Goal: Task Accomplishment & Management: Complete application form

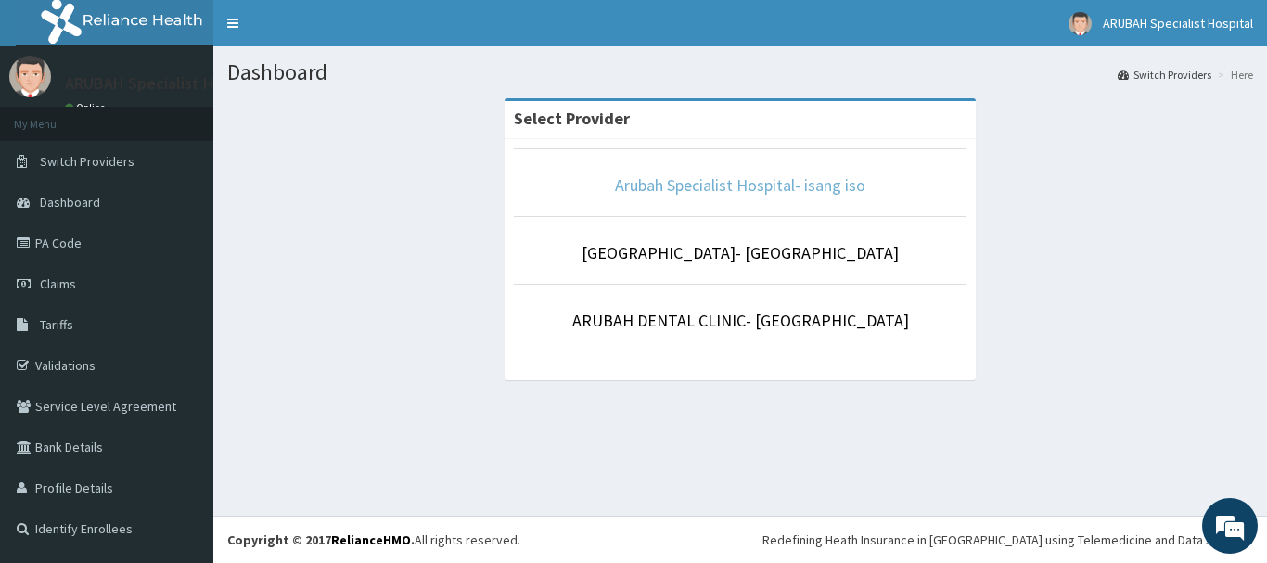
click at [749, 185] on link "Arubah Specialist Hospital- isang iso" at bounding box center [740, 184] width 250 height 21
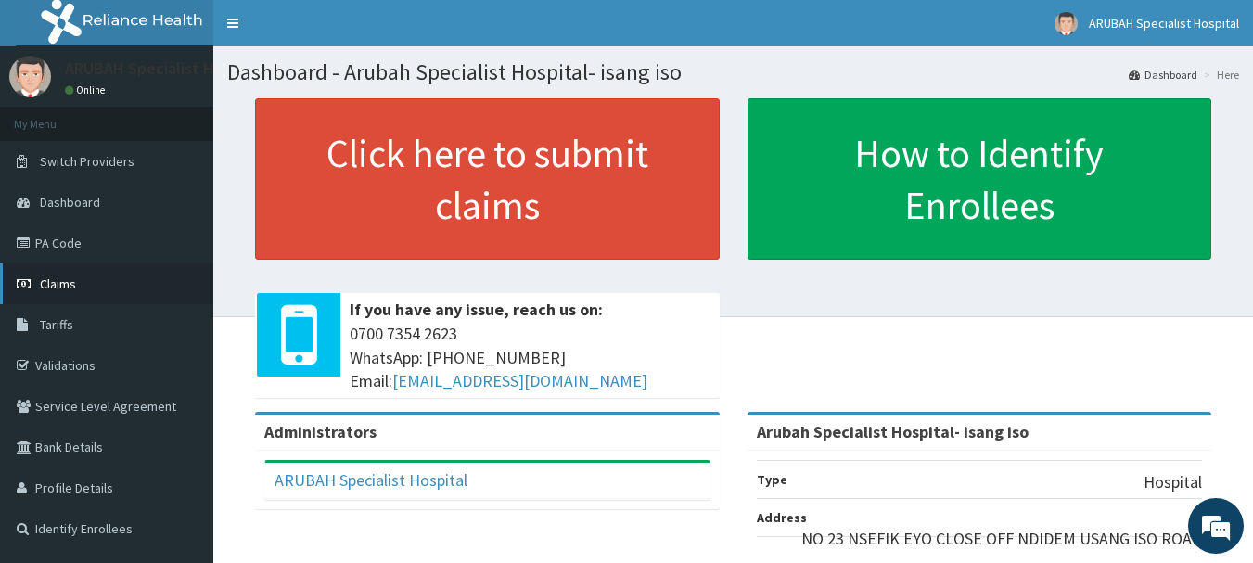
click at [95, 289] on link "Claims" at bounding box center [106, 283] width 213 height 41
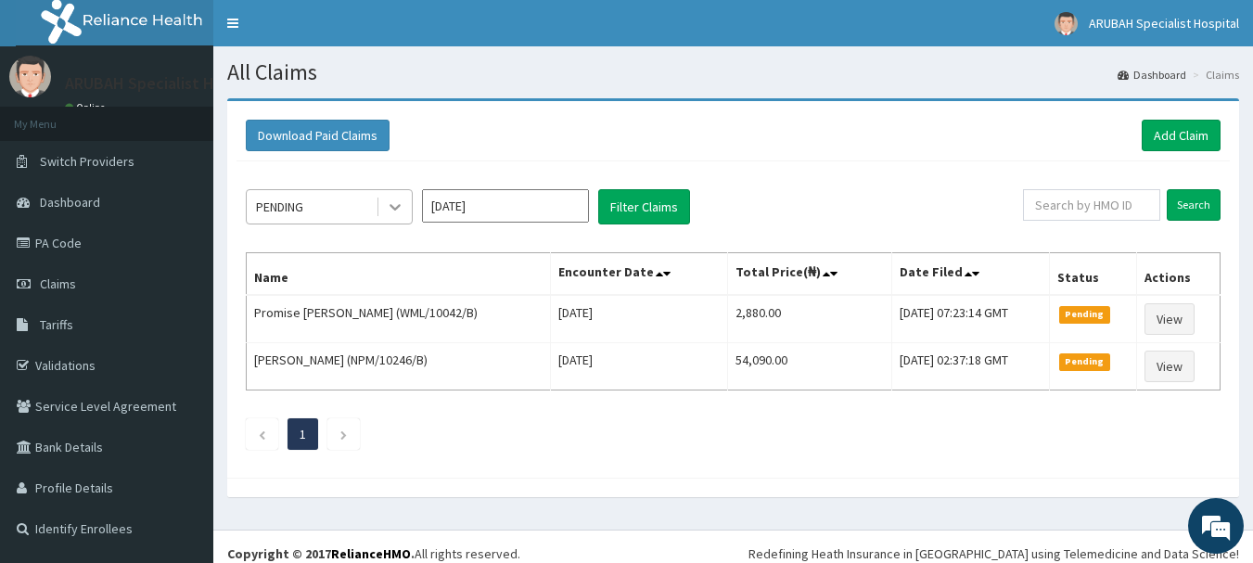
click at [392, 206] on icon at bounding box center [394, 208] width 11 height 6
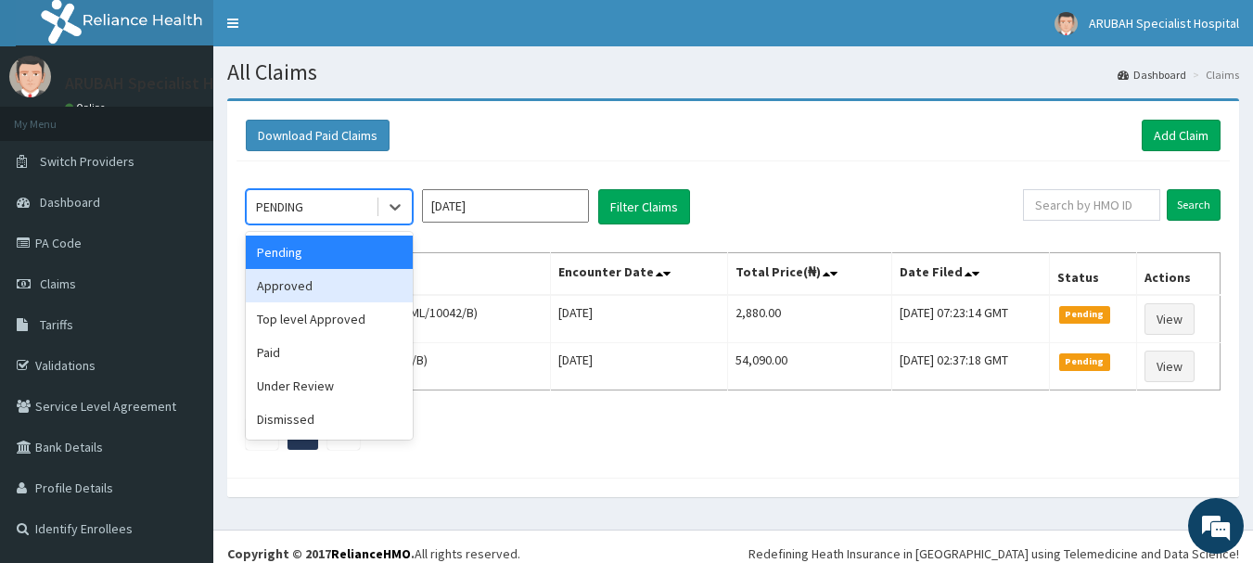
click at [385, 276] on div "Approved" at bounding box center [329, 285] width 167 height 33
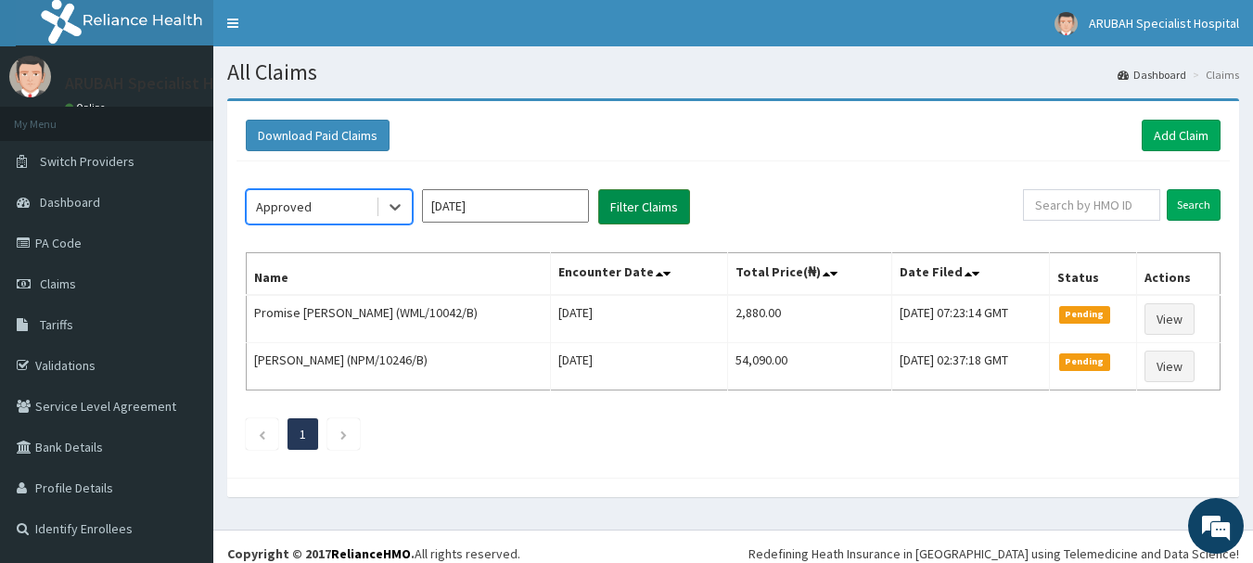
click at [637, 197] on button "Filter Claims" at bounding box center [644, 206] width 92 height 35
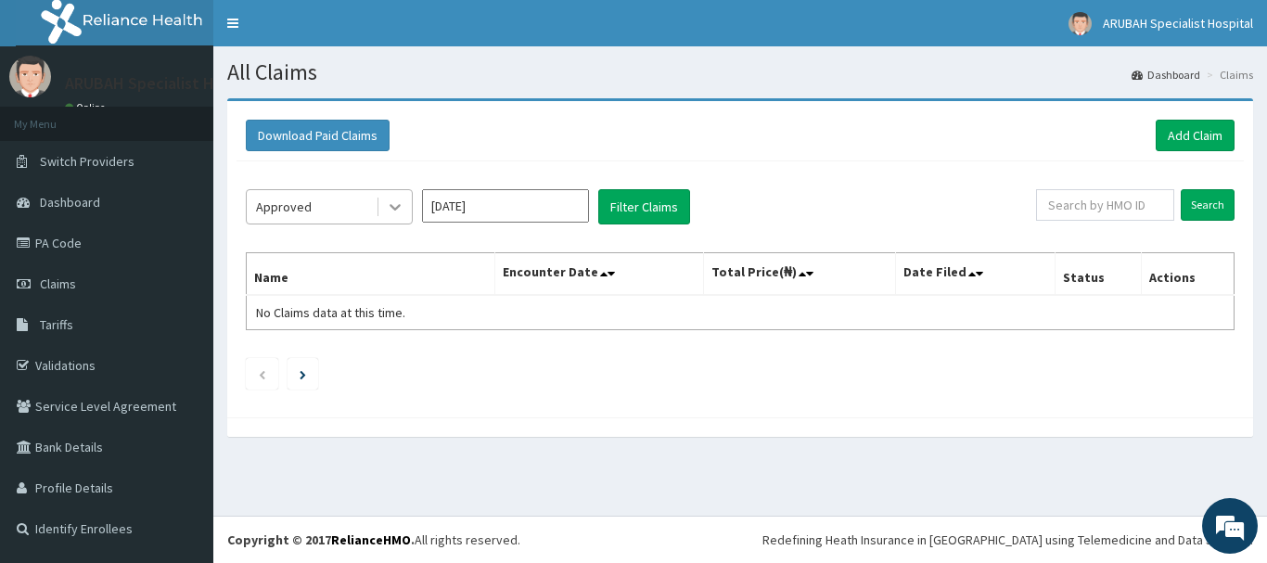
click at [395, 212] on icon at bounding box center [395, 207] width 19 height 19
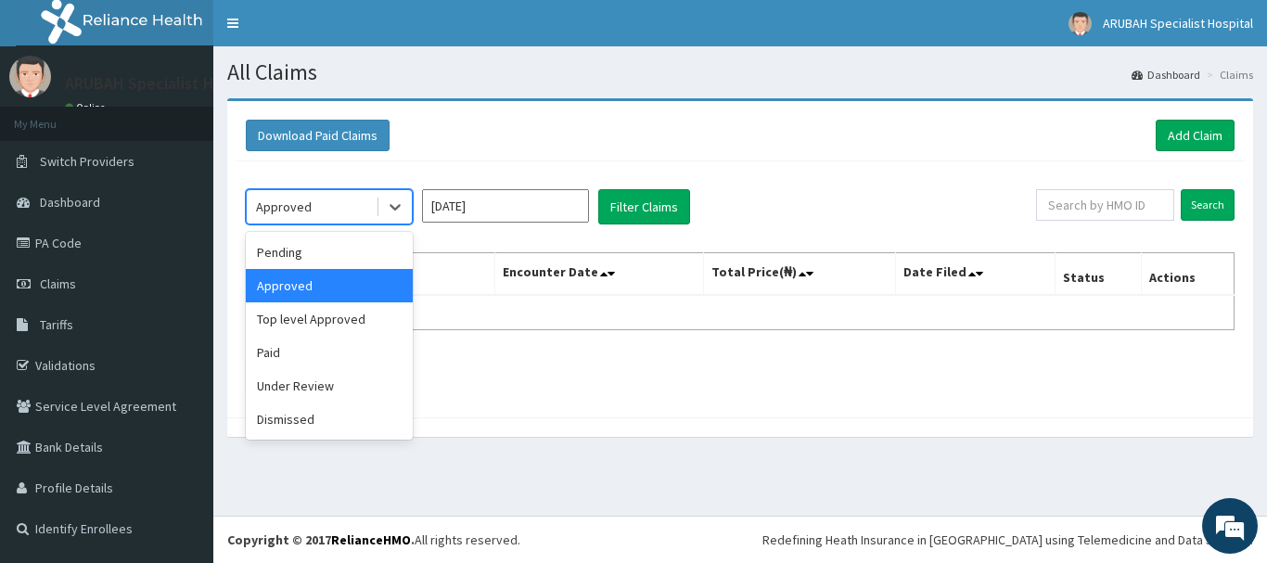
click at [379, 294] on div "Approved" at bounding box center [329, 285] width 167 height 33
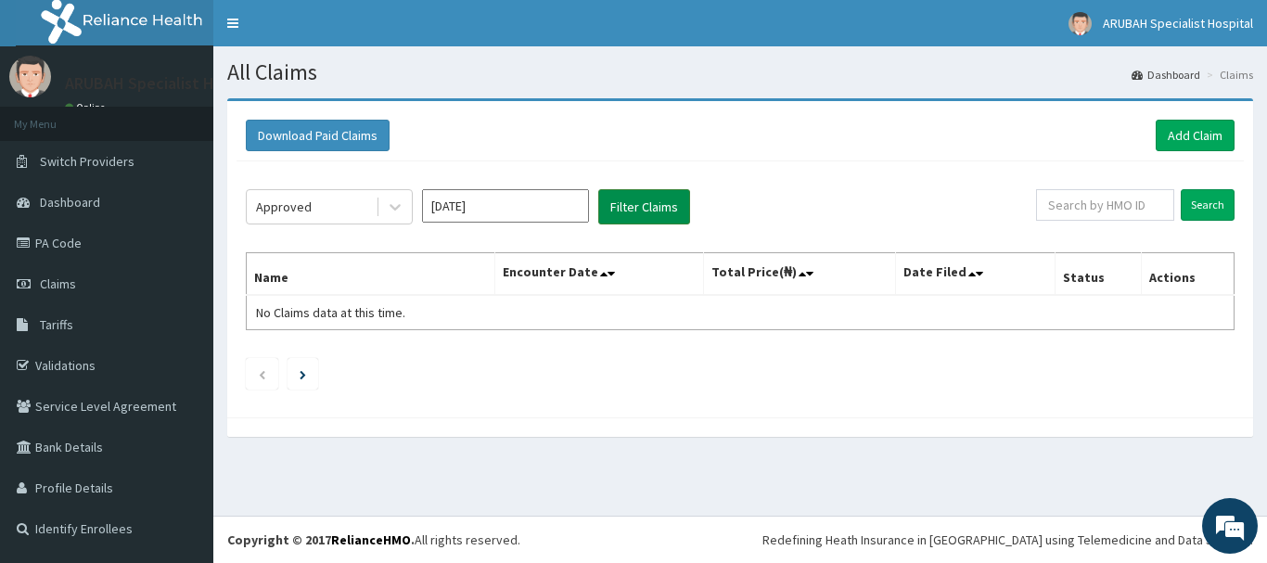
click at [659, 190] on button "Filter Claims" at bounding box center [644, 206] width 92 height 35
click at [646, 202] on button "Filter Claims" at bounding box center [644, 206] width 92 height 35
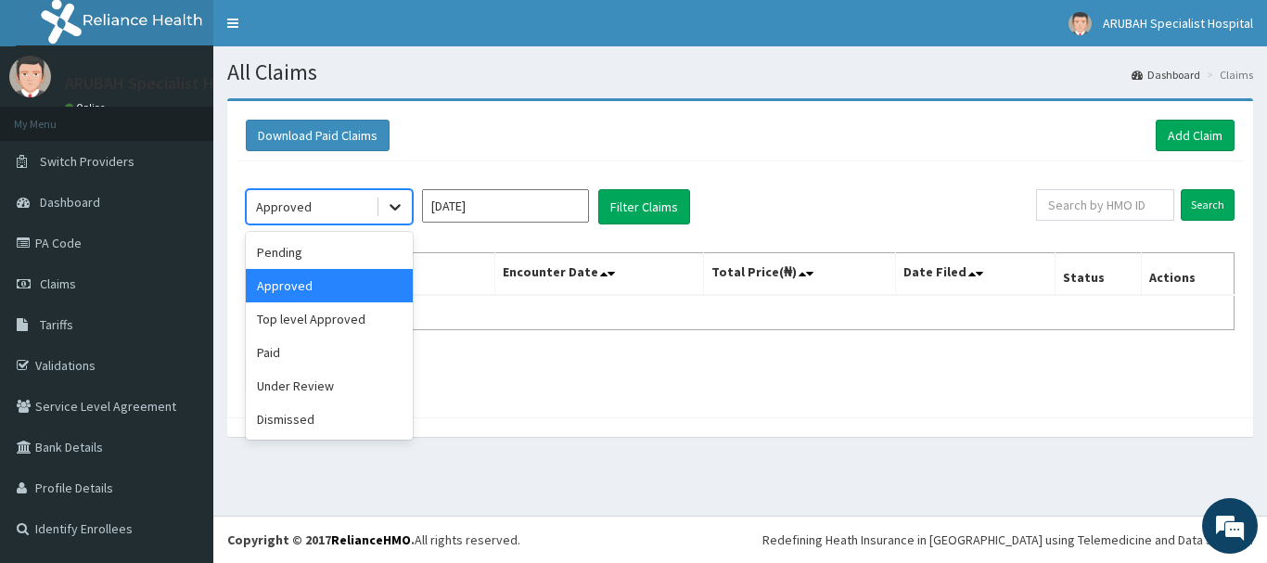
click at [389, 206] on icon at bounding box center [395, 207] width 19 height 19
click at [339, 319] on div "Top level Approved" at bounding box center [329, 318] width 167 height 33
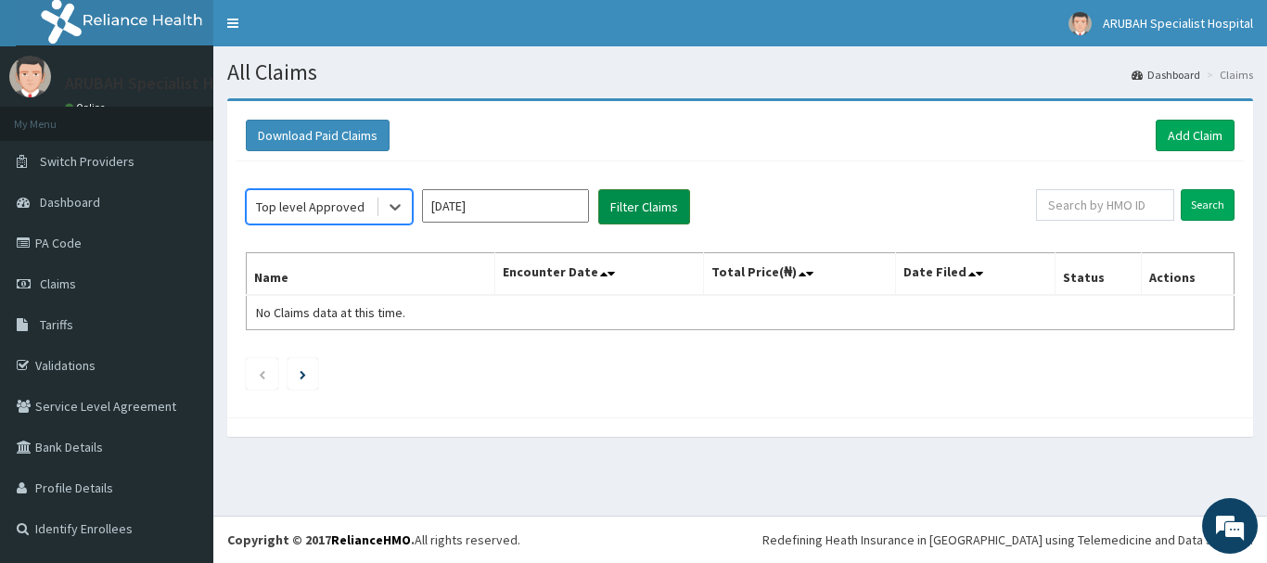
click at [631, 210] on button "Filter Claims" at bounding box center [644, 206] width 92 height 35
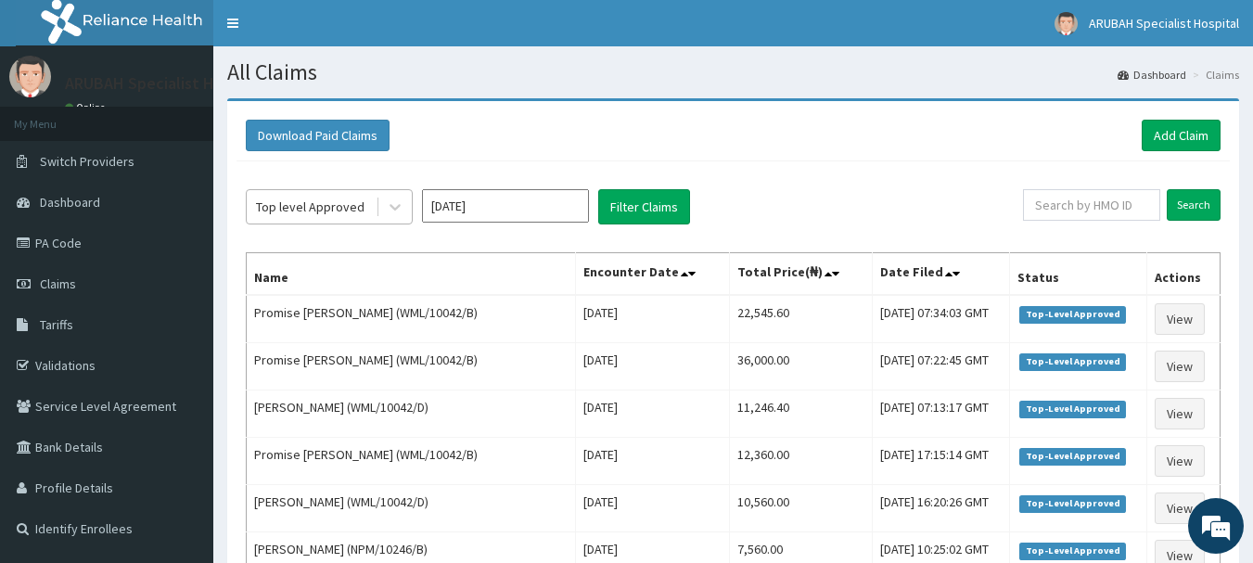
click at [376, 209] on div at bounding box center [394, 206] width 36 height 33
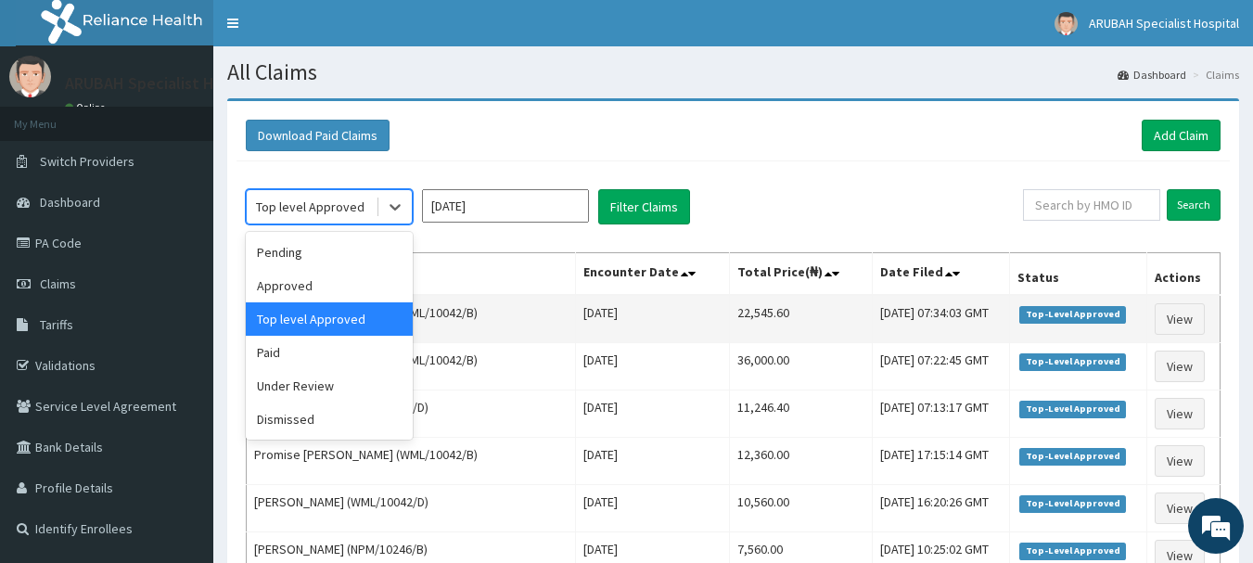
click at [495, 304] on td "Promise Etok (WML/10042/B)" at bounding box center [411, 319] width 329 height 48
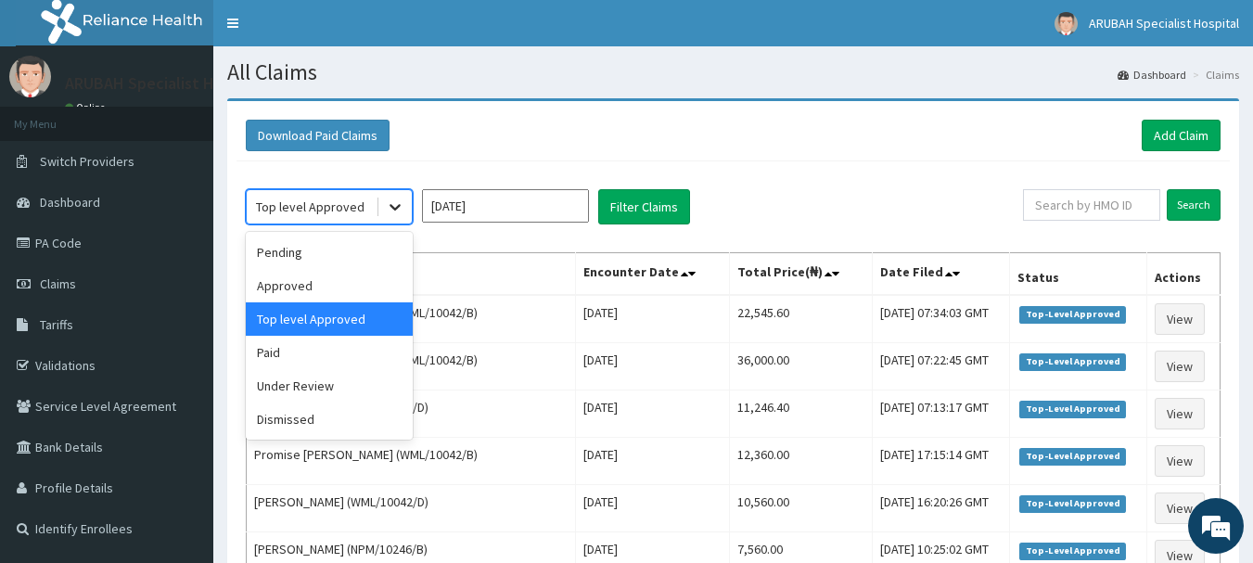
click at [388, 209] on icon at bounding box center [395, 207] width 19 height 19
click at [356, 300] on div "Approved" at bounding box center [329, 285] width 167 height 33
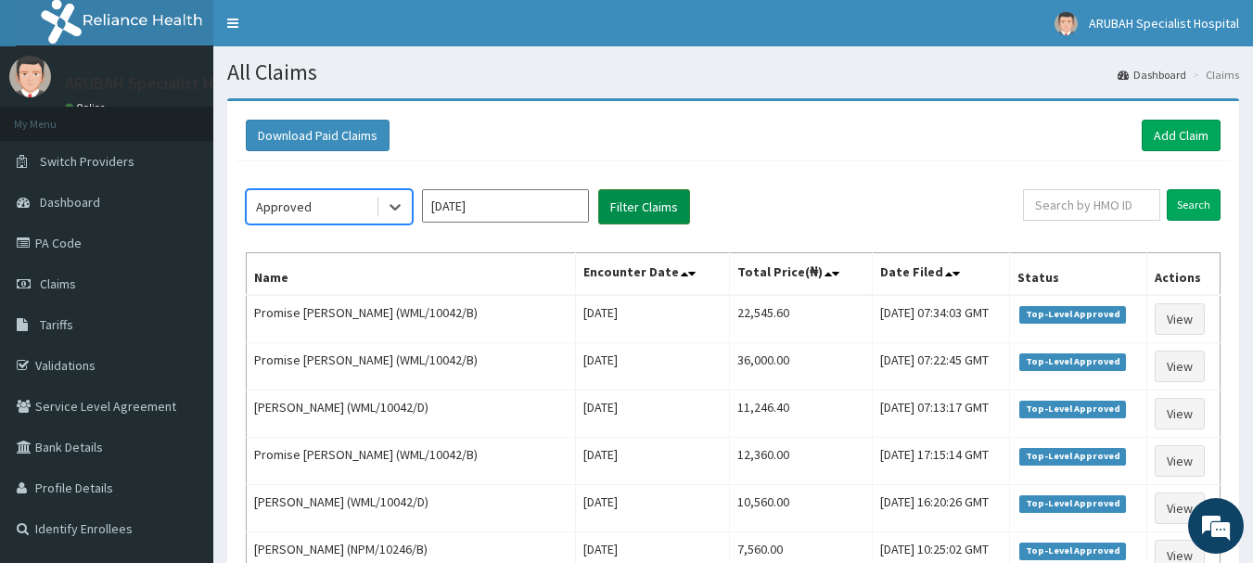
click at [662, 212] on button "Filter Claims" at bounding box center [644, 206] width 92 height 35
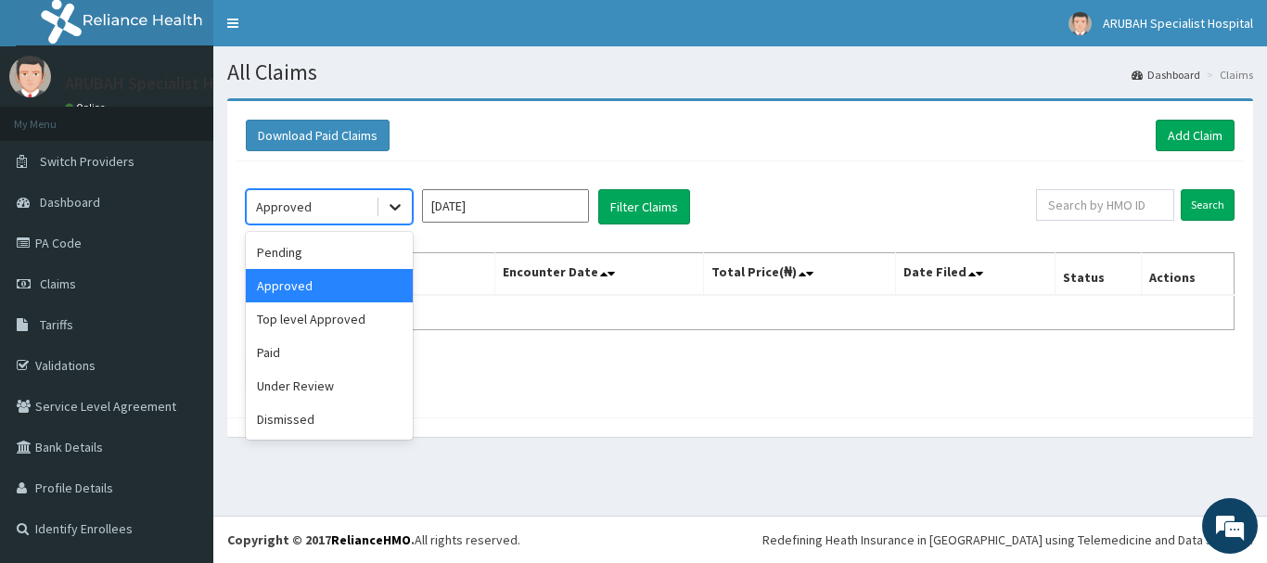
click at [391, 209] on icon at bounding box center [395, 207] width 19 height 19
click at [370, 251] on div "Pending" at bounding box center [329, 252] width 167 height 33
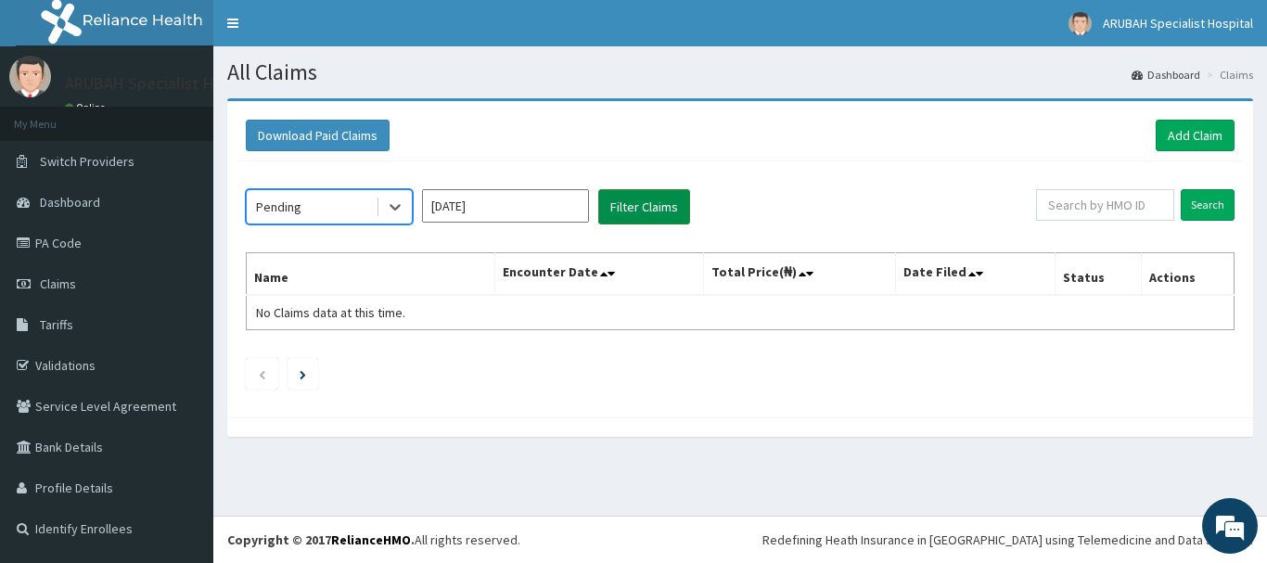
click at [660, 205] on button "Filter Claims" at bounding box center [644, 206] width 92 height 35
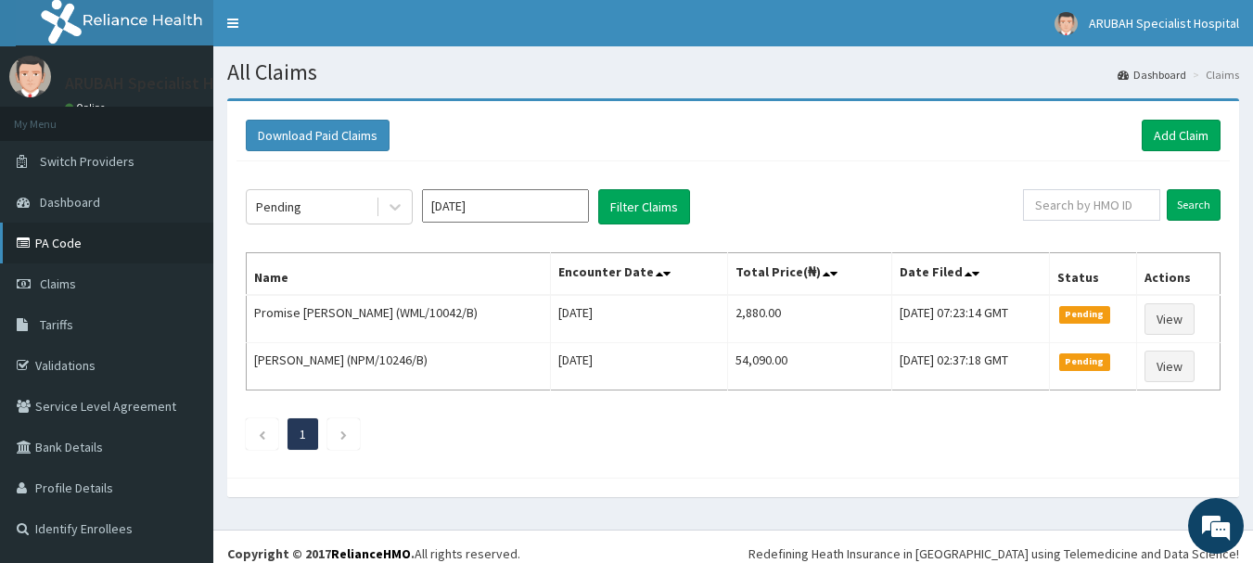
click at [83, 249] on link "PA Code" at bounding box center [106, 243] width 213 height 41
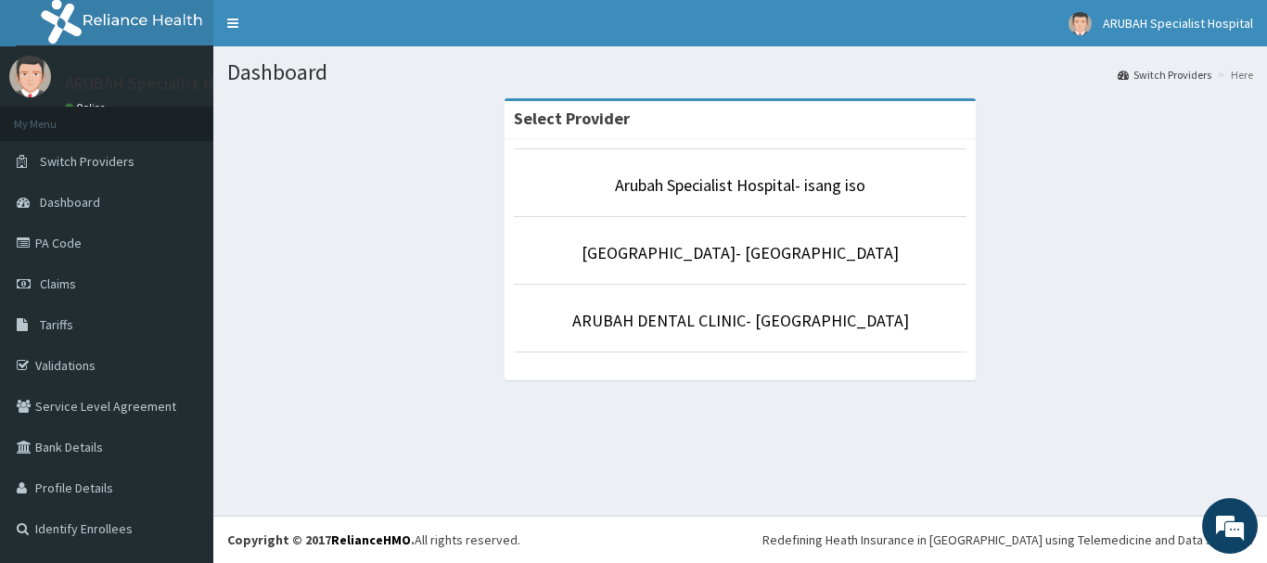
click at [697, 198] on li "Arubah Specialist Hospital- isang iso" at bounding box center [740, 182] width 452 height 69
click at [680, 195] on link "Arubah Specialist Hospital- isang iso" at bounding box center [740, 184] width 250 height 21
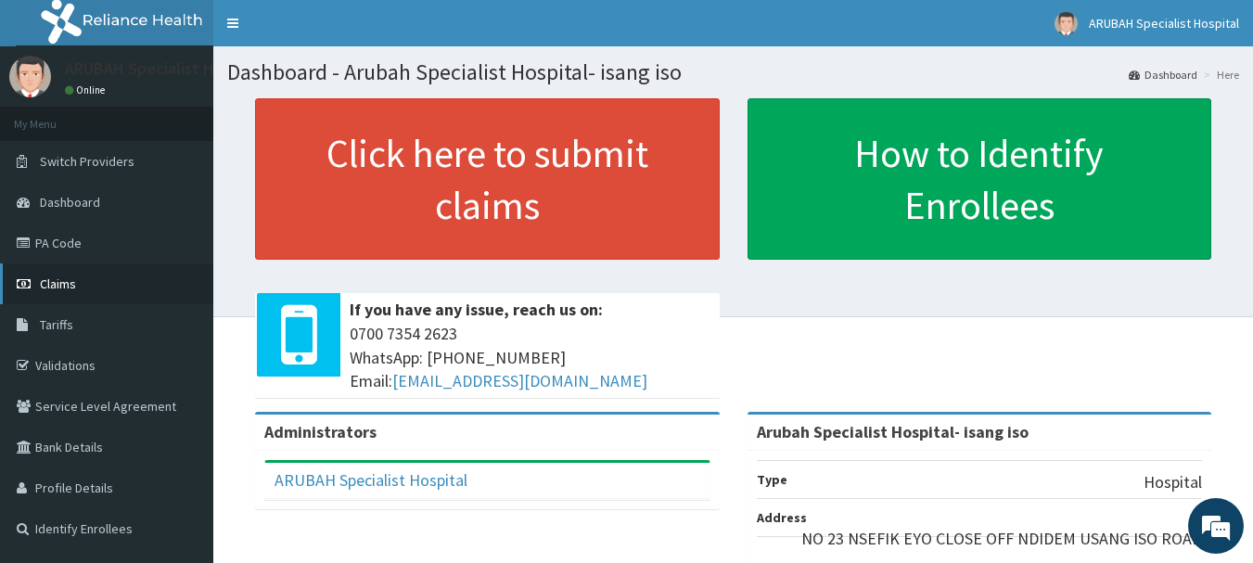
click at [94, 291] on link "Claims" at bounding box center [106, 283] width 213 height 41
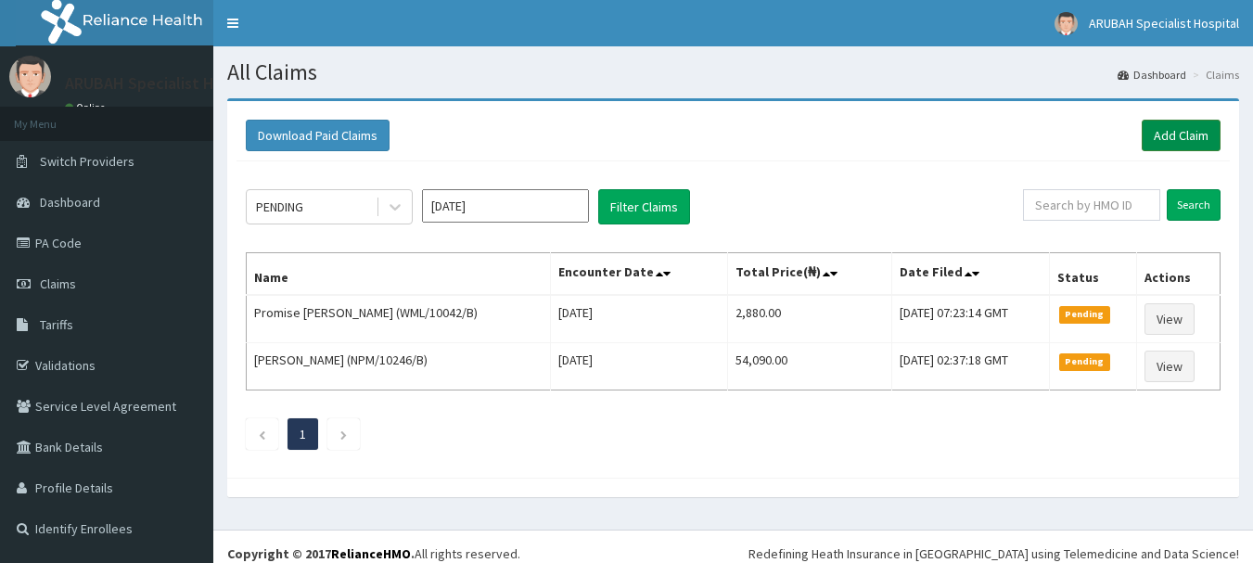
click at [1189, 137] on link "Add Claim" at bounding box center [1180, 136] width 79 height 32
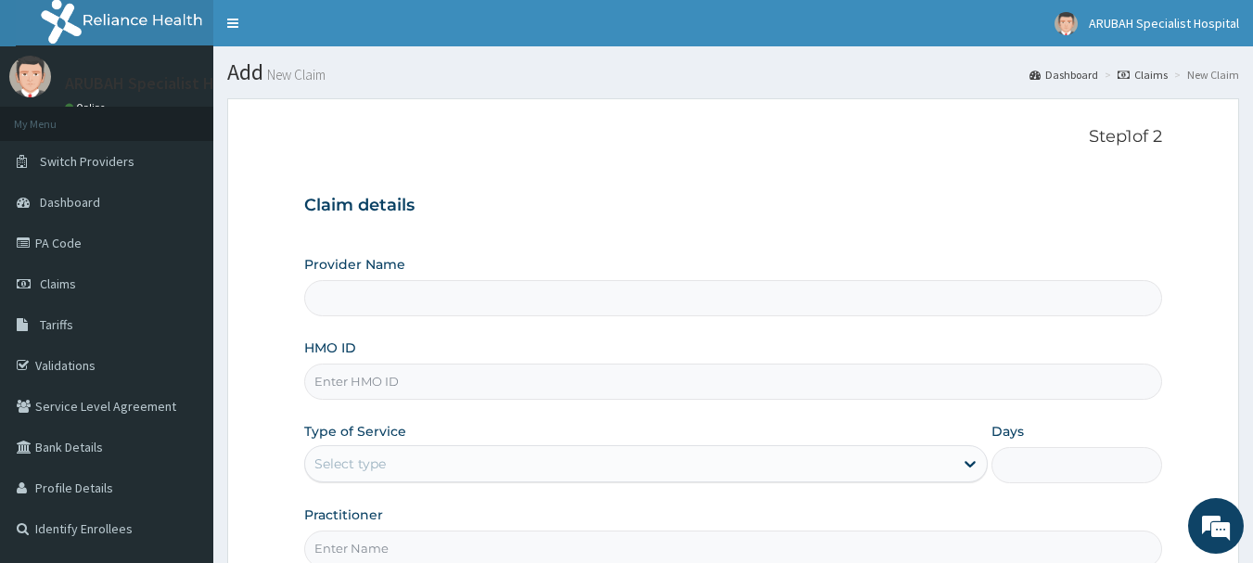
type input "Arubah Specialist Hospital- isang iso"
click at [475, 389] on input "HMO ID" at bounding box center [733, 381] width 859 height 36
paste input "AFN/10013/A"
type input "AFN/10013/A"
click at [428, 419] on div "Provider Name Arubah Specialist Hospital- isang iso HMO ID AFN/10013/A Type of …" at bounding box center [733, 411] width 859 height 312
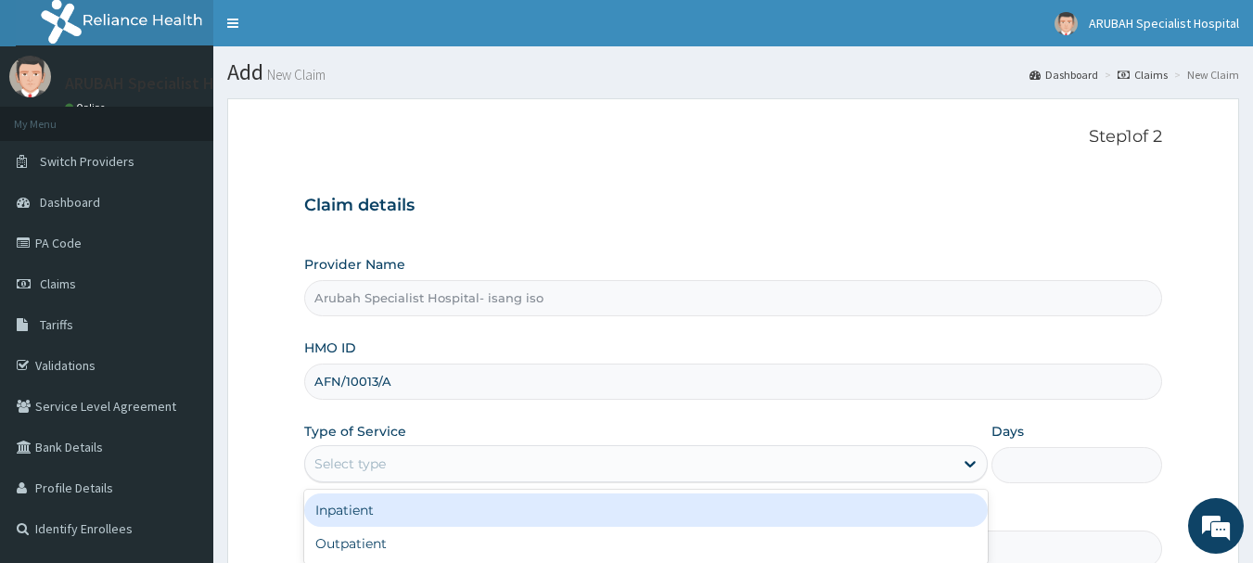
click at [440, 447] on div "Select type" at bounding box center [645, 463] width 683 height 37
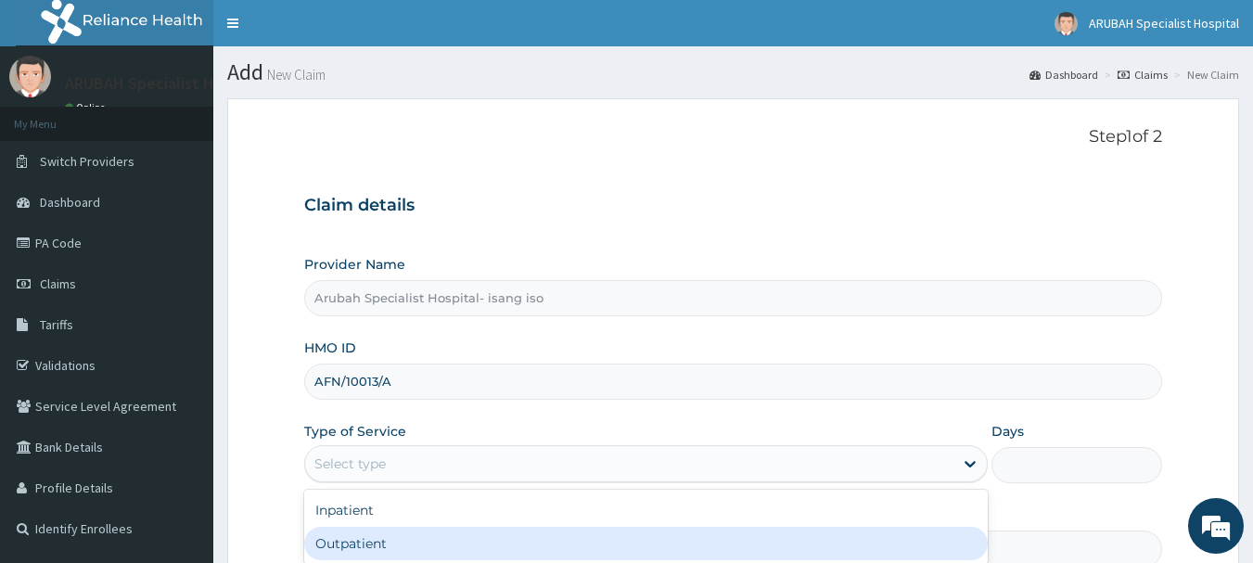
click at [440, 540] on div "Outpatient" at bounding box center [645, 543] width 683 height 33
type input "1"
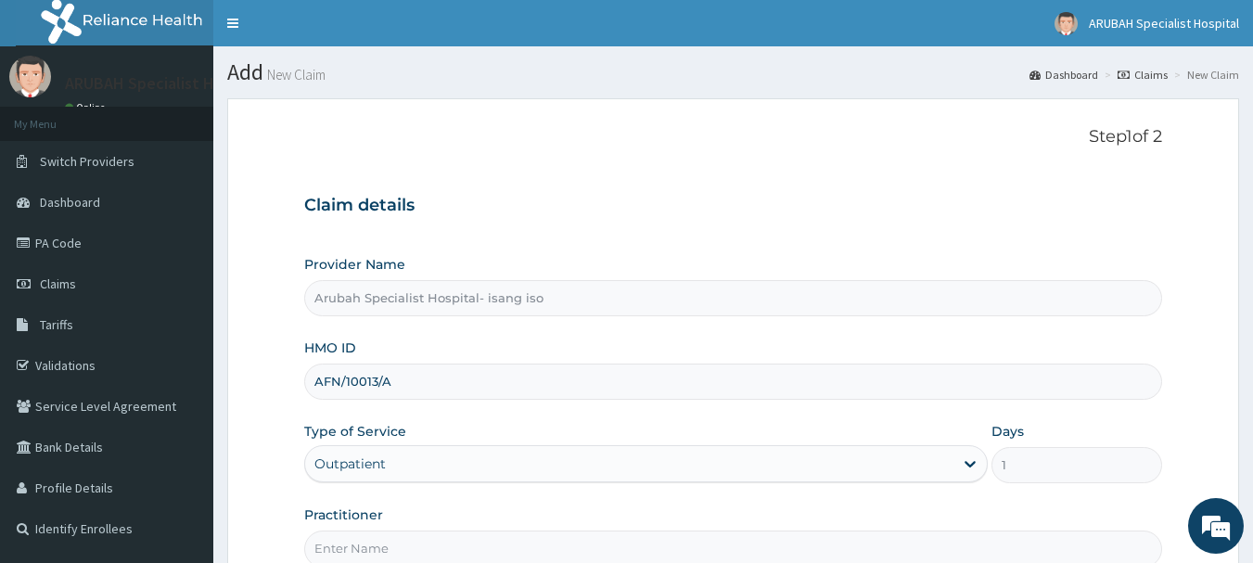
scroll to position [199, 0]
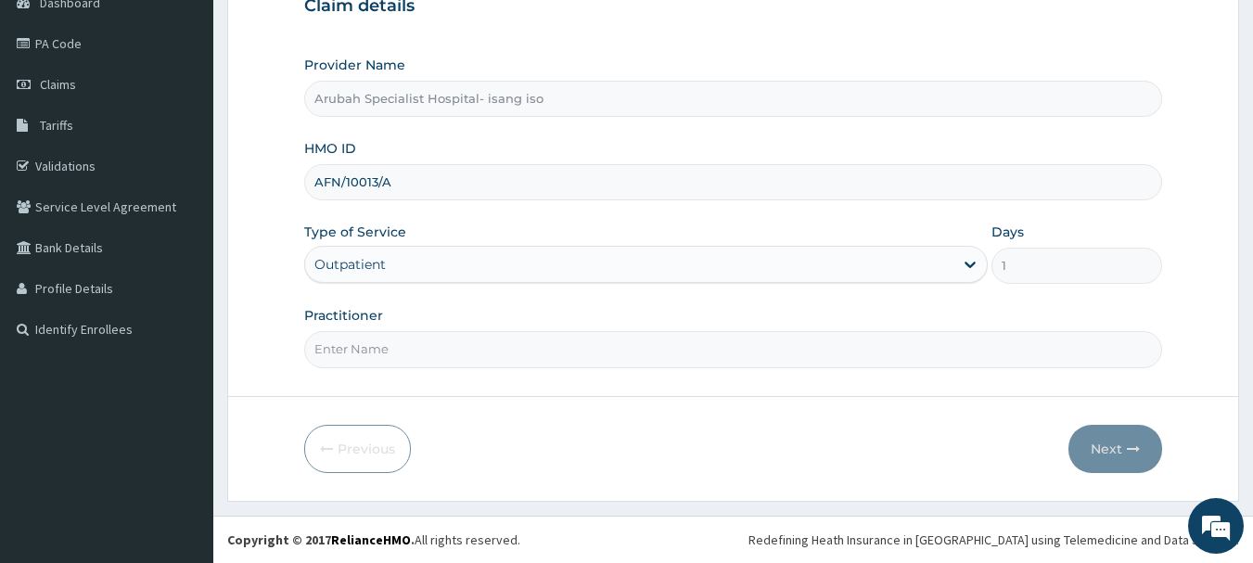
click at [526, 341] on input "Practitioner" at bounding box center [733, 349] width 859 height 36
click at [536, 396] on div at bounding box center [733, 396] width 1010 height 1
click at [596, 361] on input "[PERSON_NAME] Ntamu" at bounding box center [733, 349] width 859 height 36
type input "[PERSON_NAME]"
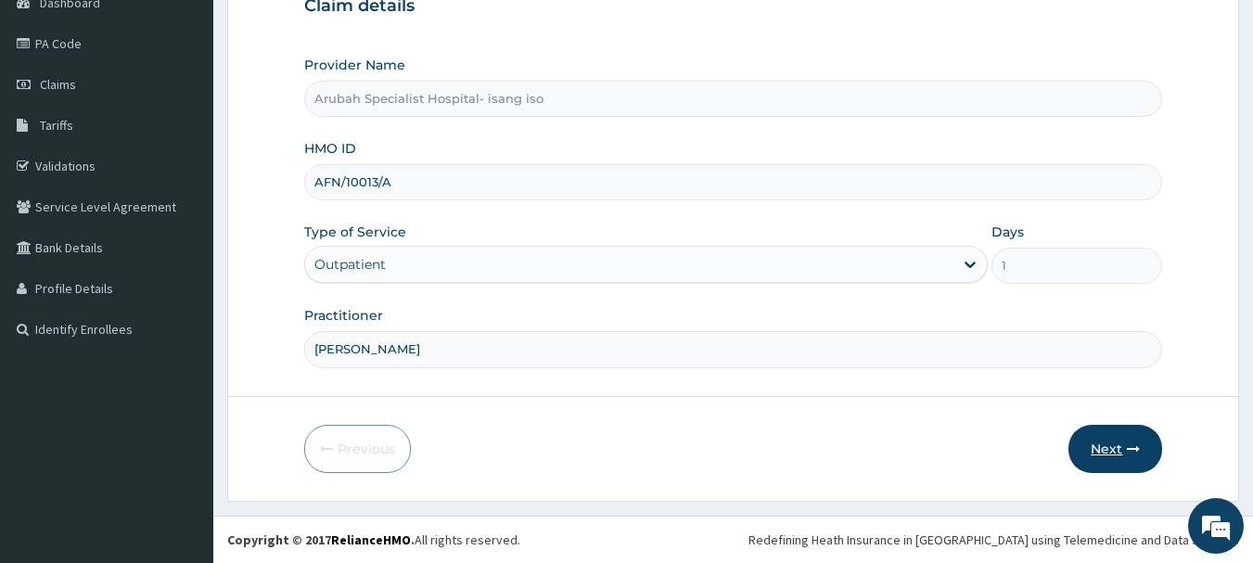
click at [1108, 442] on button "Next" at bounding box center [1115, 449] width 94 height 48
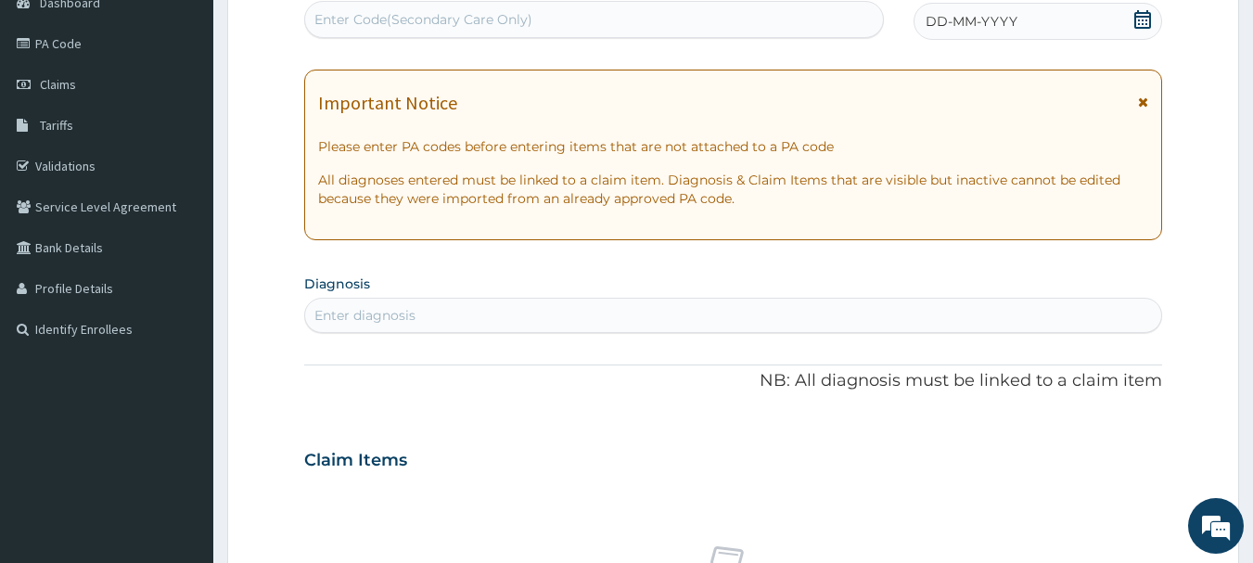
click at [1140, 97] on icon at bounding box center [1143, 102] width 10 height 13
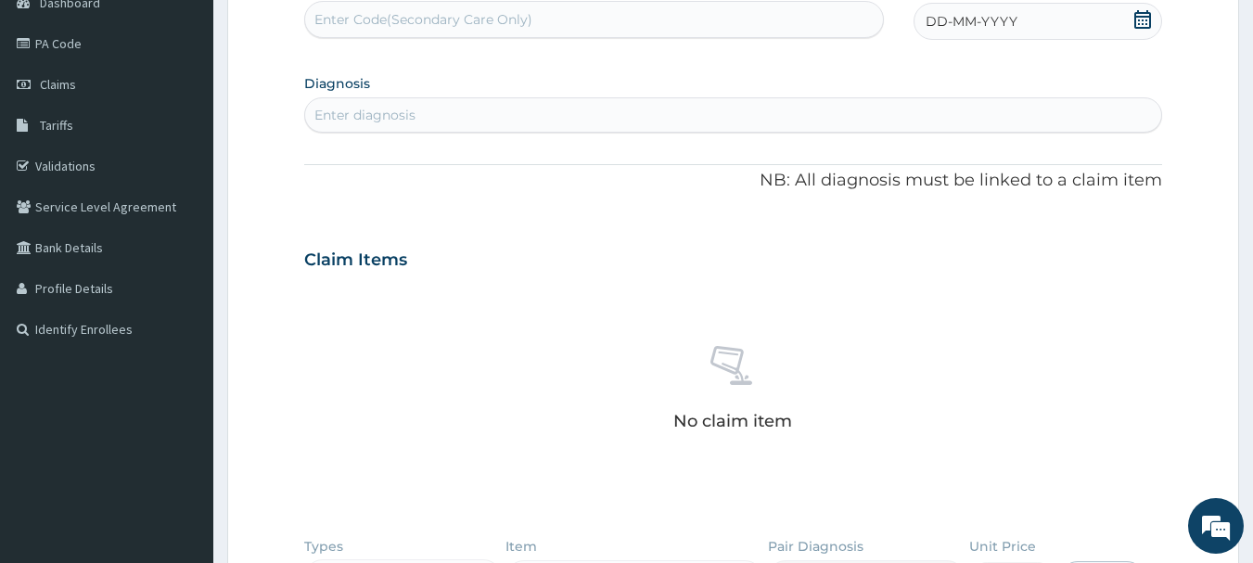
click at [740, 17] on div "Enter Code(Secondary Care Only)" at bounding box center [594, 20] width 579 height 30
paste input "PA/B7DDB9"
type input "PA/B7DDB9"
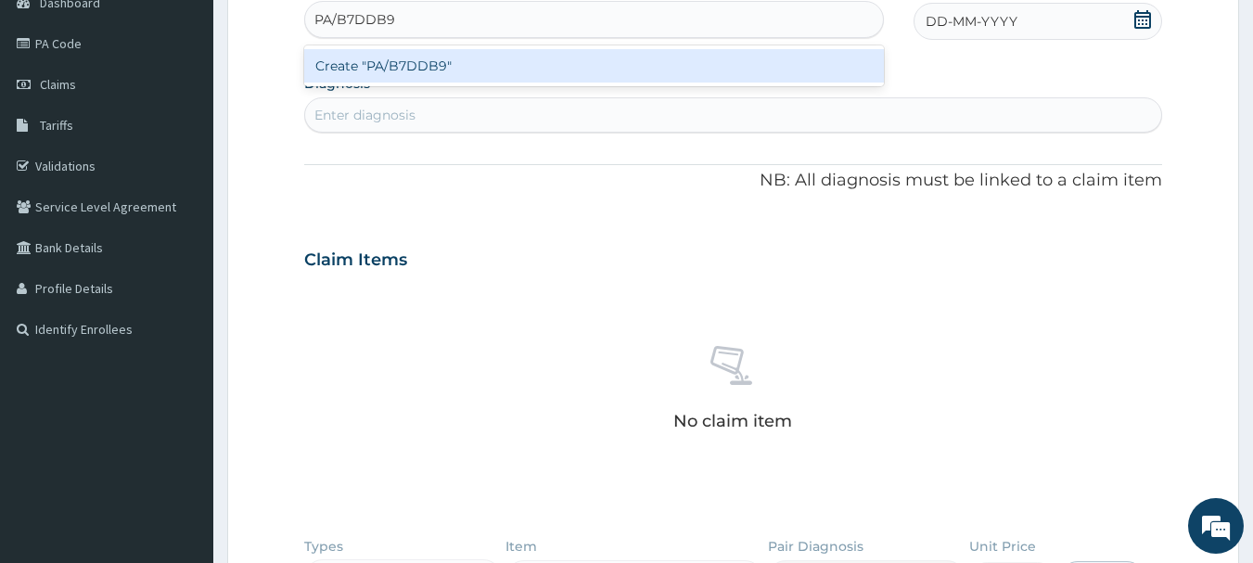
click at [402, 62] on div "Create "PA/B7DDB9"" at bounding box center [594, 65] width 580 height 33
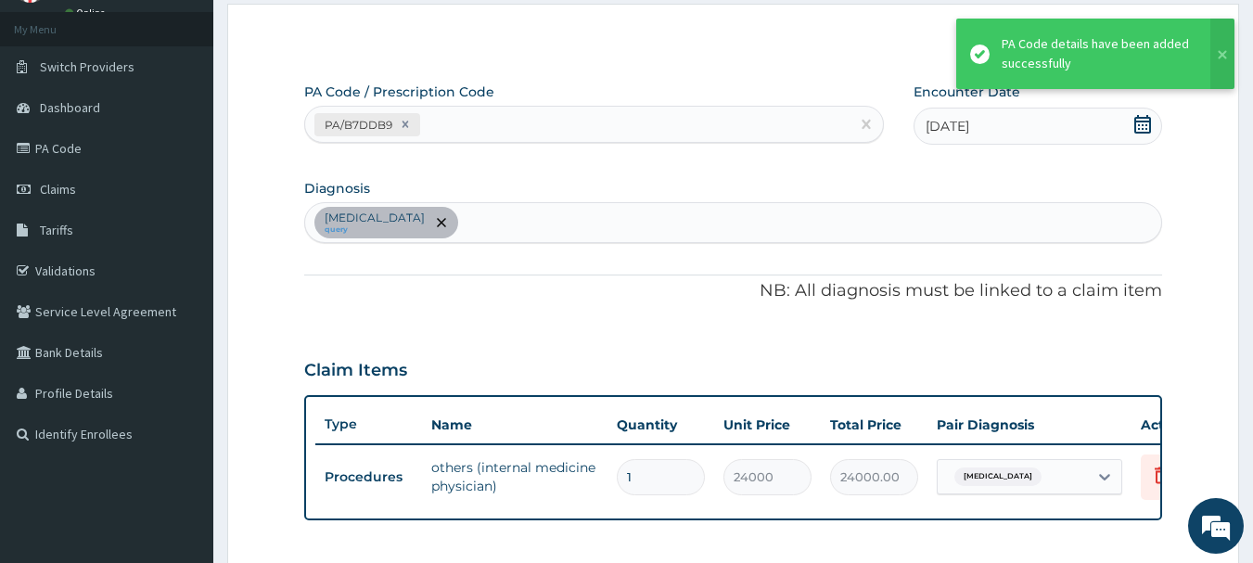
scroll to position [72, 0]
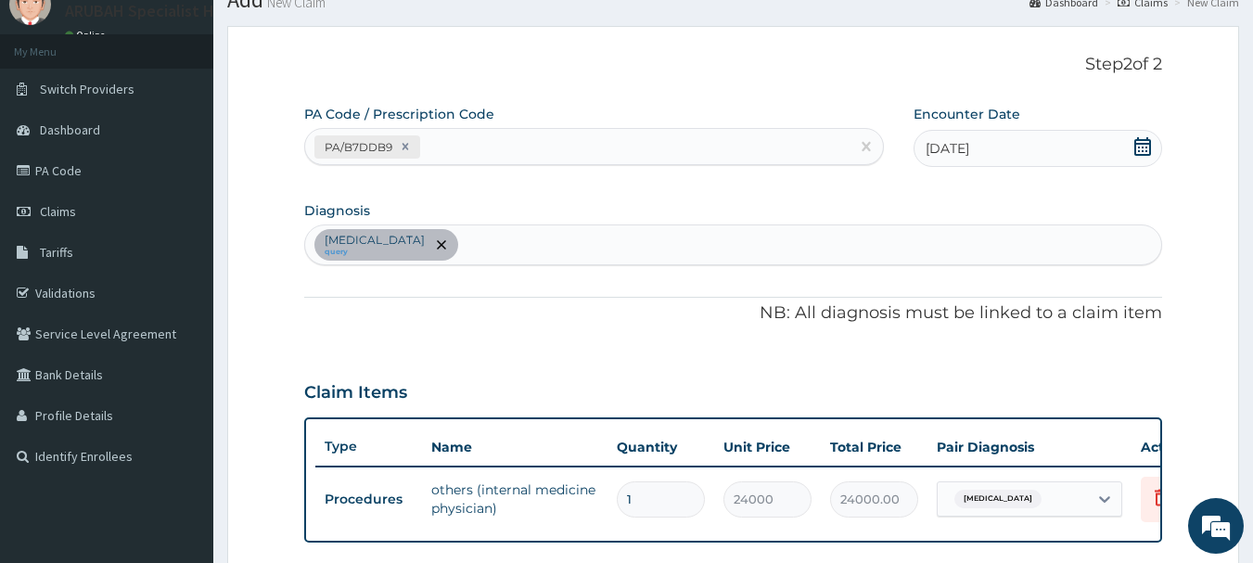
click at [1135, 139] on icon at bounding box center [1142, 146] width 19 height 19
click at [1141, 150] on icon at bounding box center [1142, 146] width 19 height 19
drag, startPoint x: 1251, startPoint y: 179, endPoint x: 1261, endPoint y: 243, distance: 64.8
click at [1252, 243] on html "R EL Toggle navigation [GEOGRAPHIC_DATA] [GEOGRAPHIC_DATA] - [EMAIL_ADDRESS][DO…" at bounding box center [626, 452] width 1253 height 1049
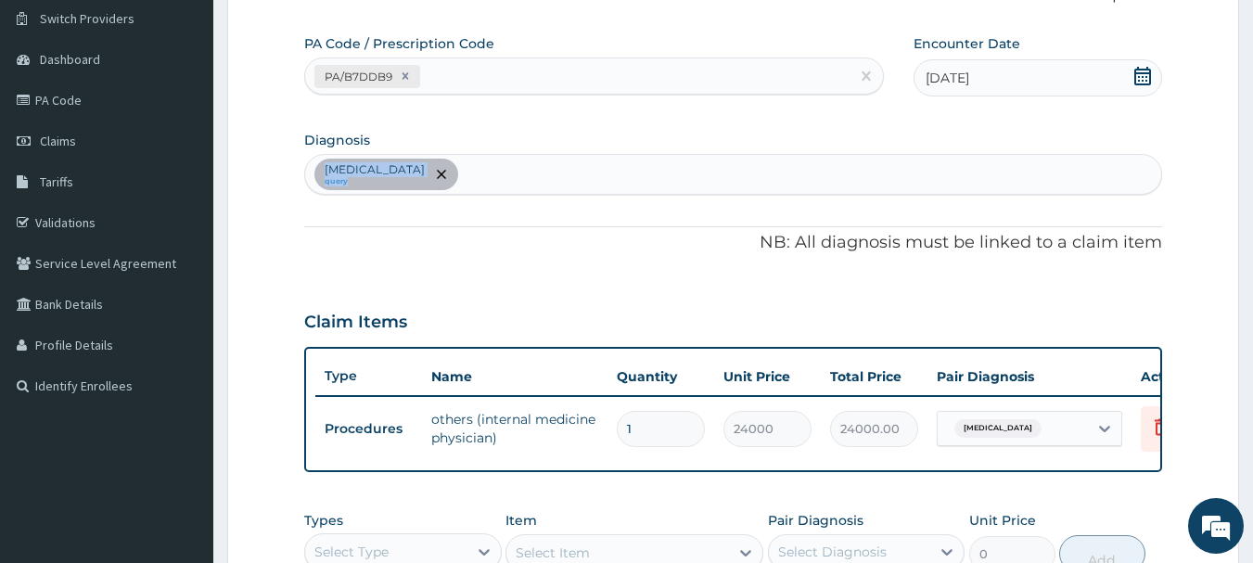
scroll to position [130, 0]
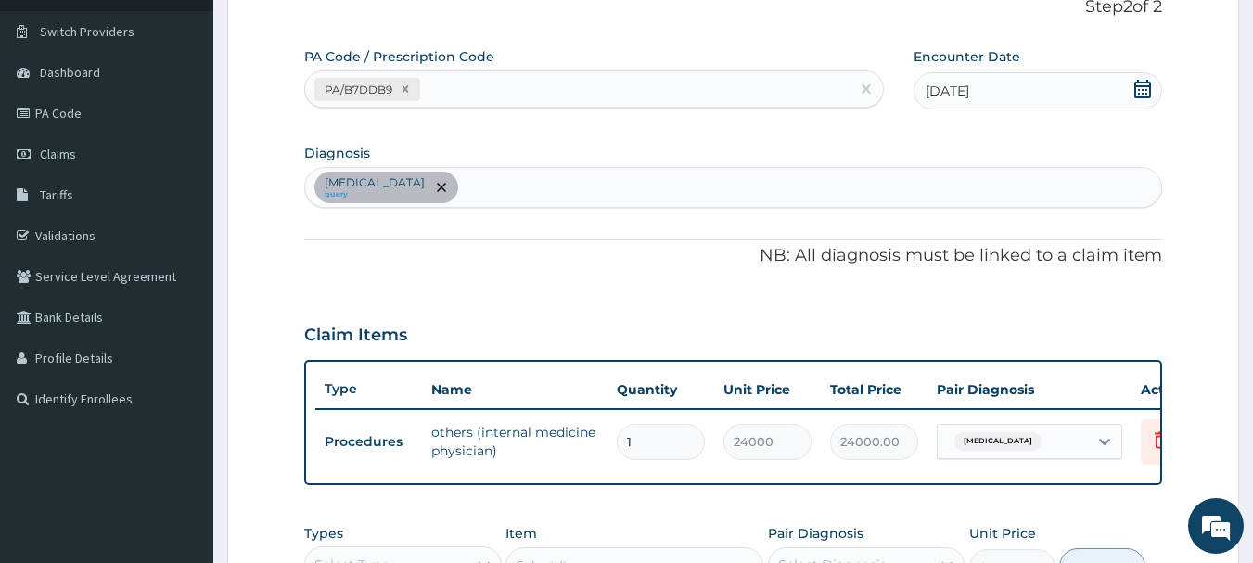
click at [1186, 272] on form "Step 2 of 2 PA Code / Prescription Code PA/B7DDB9 Encounter Date [DATE] Diagnos…" at bounding box center [733, 412] width 1012 height 888
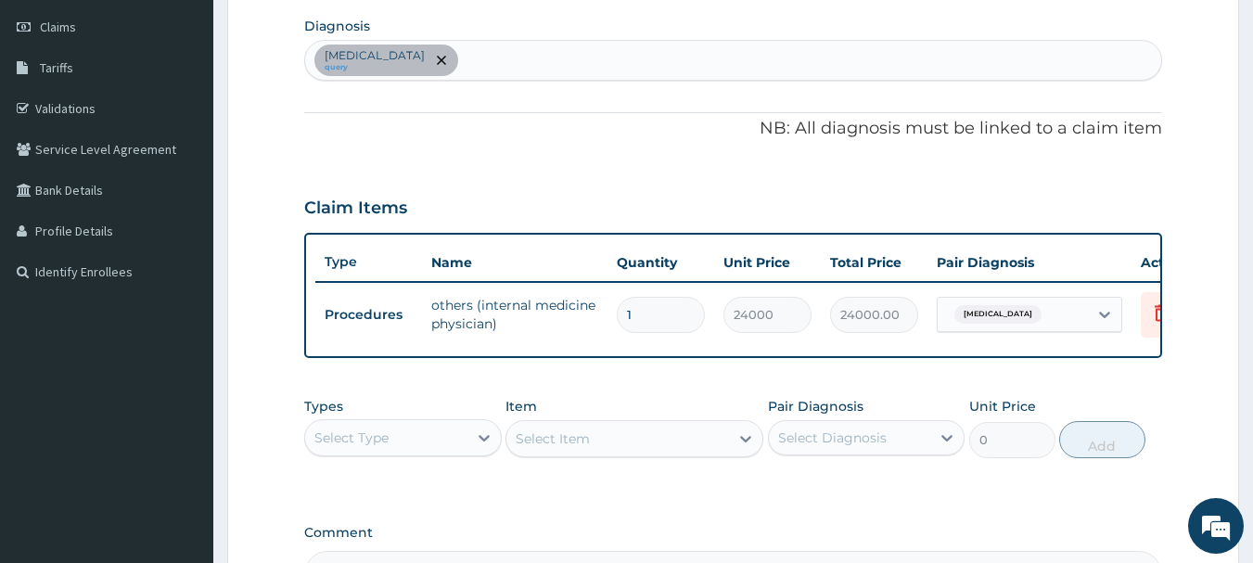
scroll to position [266, 0]
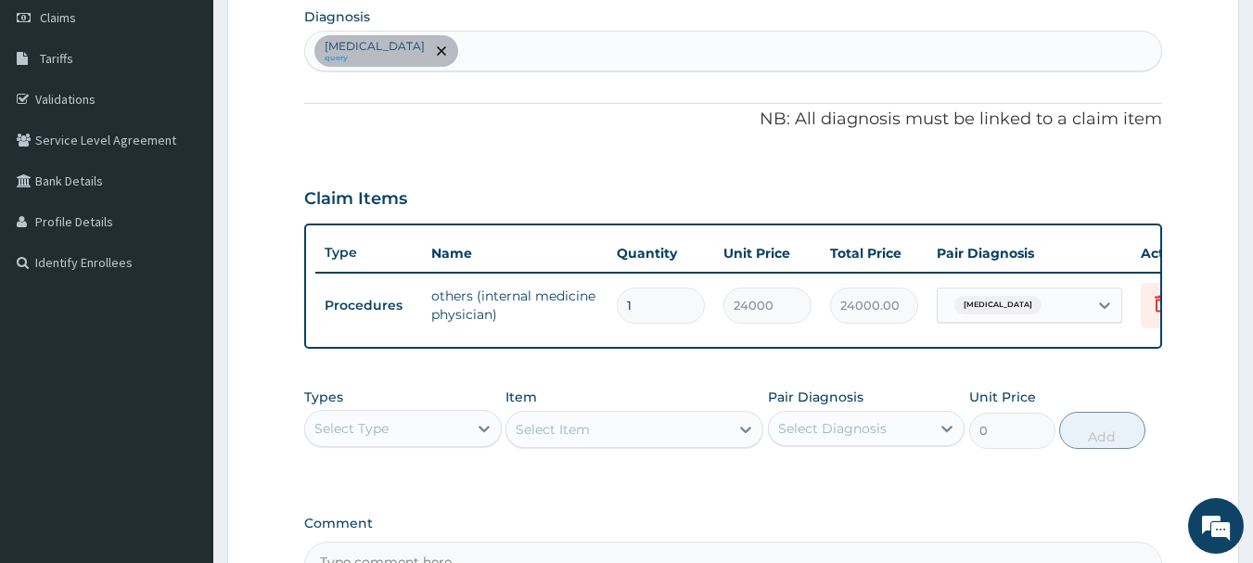
click at [1193, 360] on form "Step 2 of 2 PA Code / Prescription Code PA/B7DDB9 Encounter Date [DATE] Diagnos…" at bounding box center [733, 276] width 1012 height 888
click at [408, 441] on div "Select Type" at bounding box center [386, 429] width 162 height 30
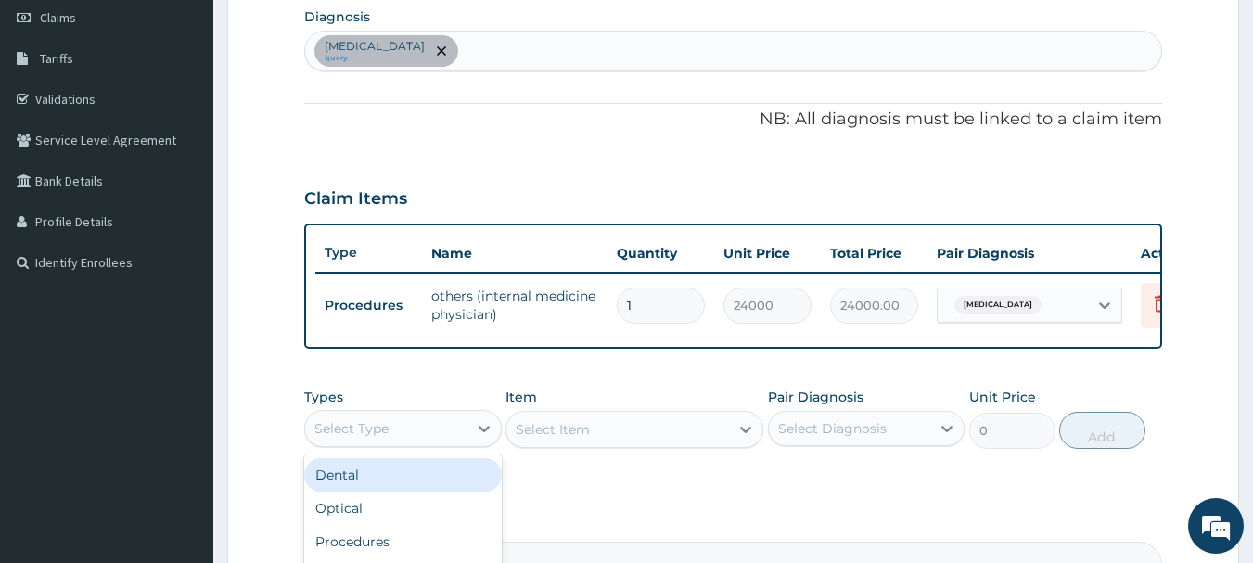
scroll to position [500, 0]
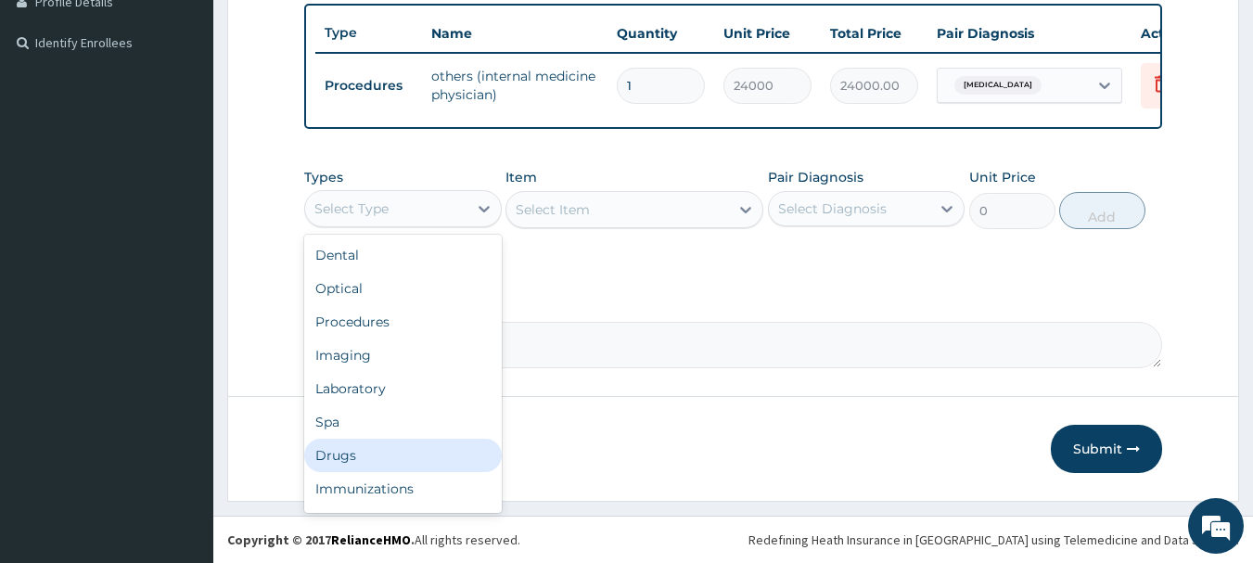
click at [398, 452] on div "Drugs" at bounding box center [403, 455] width 198 height 33
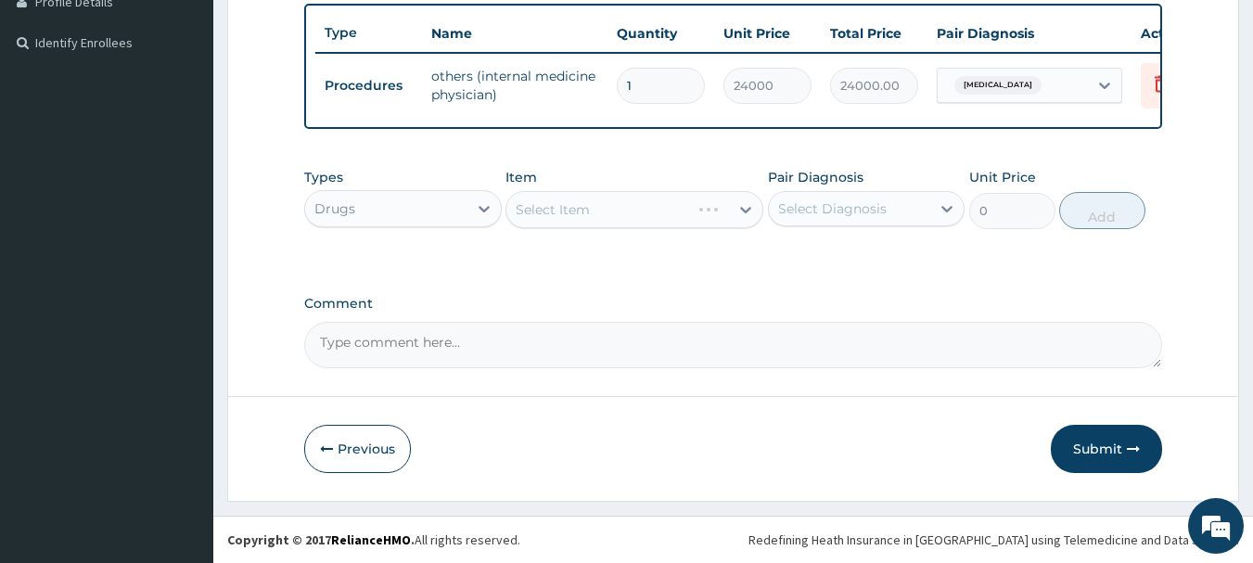
click at [600, 205] on div "Select Item" at bounding box center [634, 209] width 258 height 37
click at [599, 236] on div "Types Drugs Item Select Item Pair Diagnosis Select Diagnosis Unit Price 0 Add" at bounding box center [733, 199] width 859 height 80
click at [591, 209] on div "Select Item" at bounding box center [617, 210] width 223 height 30
type input "GA"
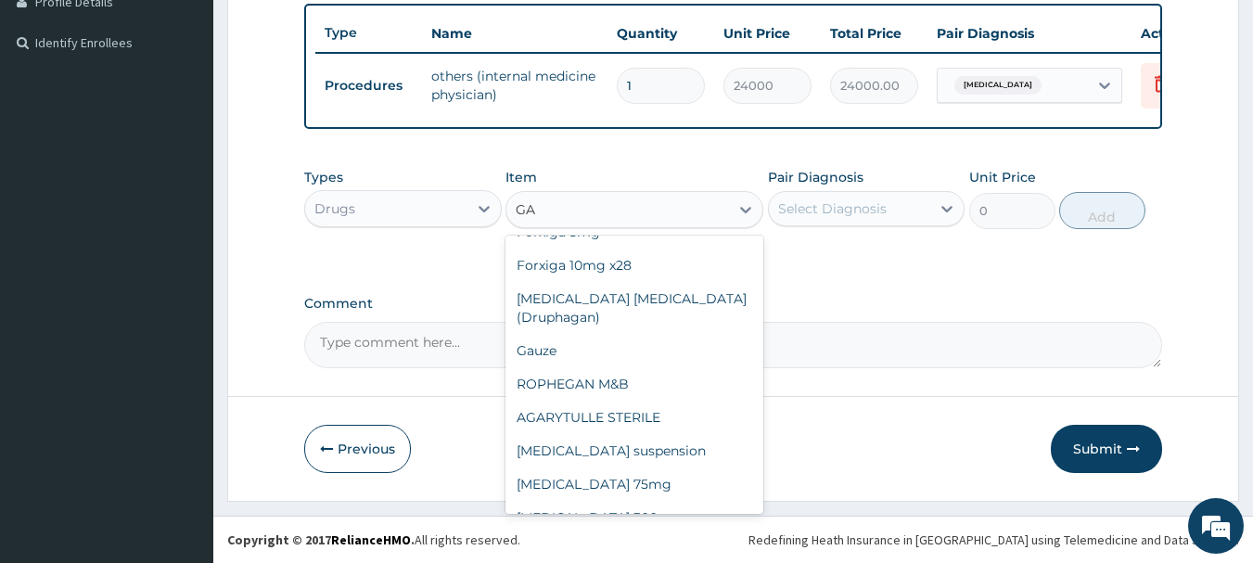
scroll to position [200, 0]
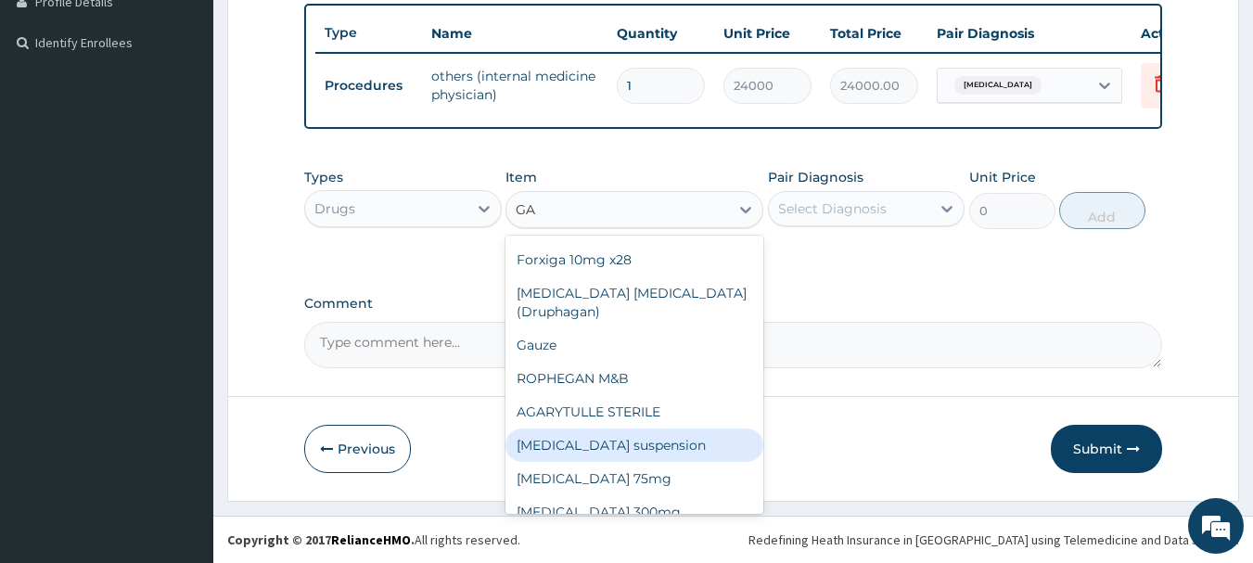
click at [625, 428] on div "[MEDICAL_DATA] suspension" at bounding box center [634, 444] width 258 height 33
type input "9504"
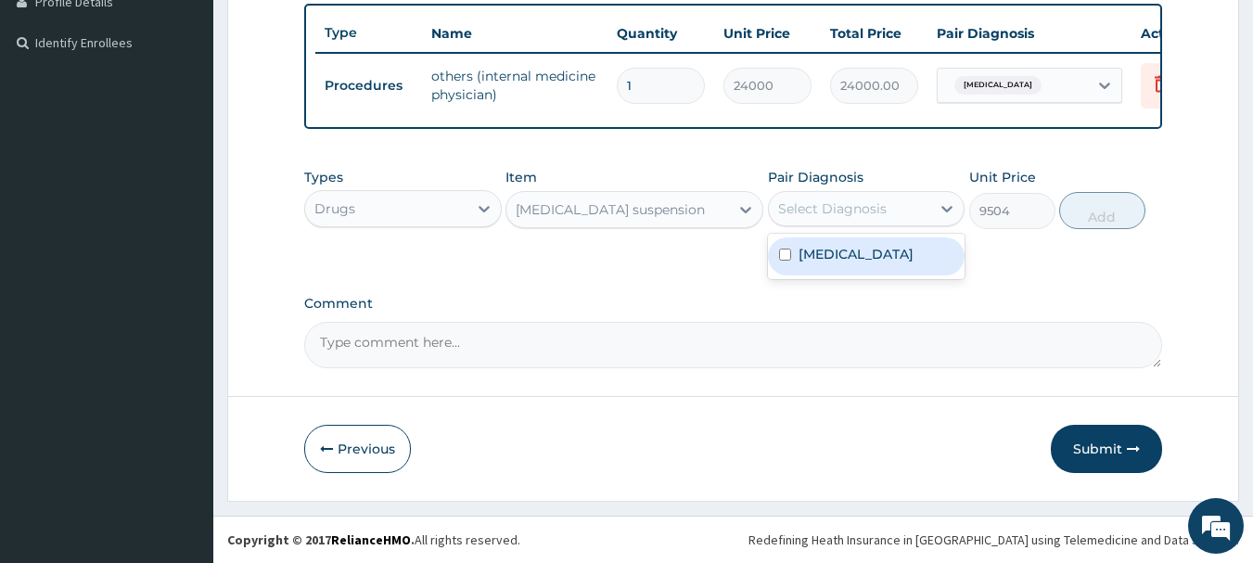
click at [840, 204] on div "Select Diagnosis" at bounding box center [832, 208] width 108 height 19
click at [840, 258] on label "[MEDICAL_DATA]" at bounding box center [855, 254] width 115 height 19
checkbox input "true"
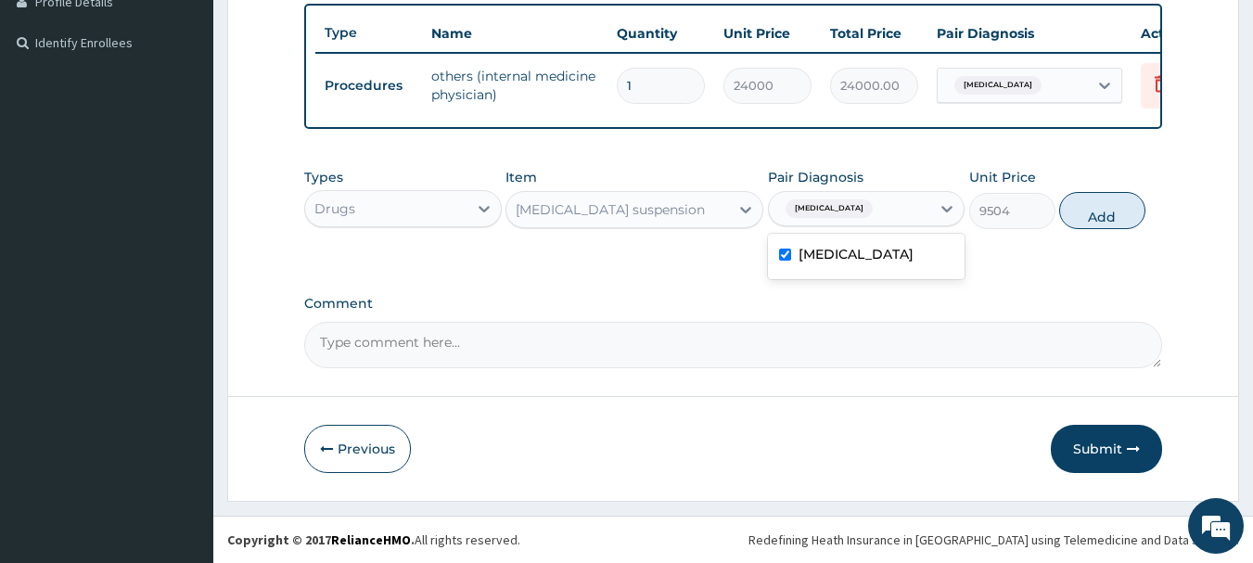
click at [1047, 296] on div "Types Drugs Item [MEDICAL_DATA] suspension Pair Diagnosis option [MEDICAL_DATA]…" at bounding box center [733, 332] width 859 height 72
click at [1121, 202] on button "Add" at bounding box center [1102, 210] width 86 height 37
type input "0"
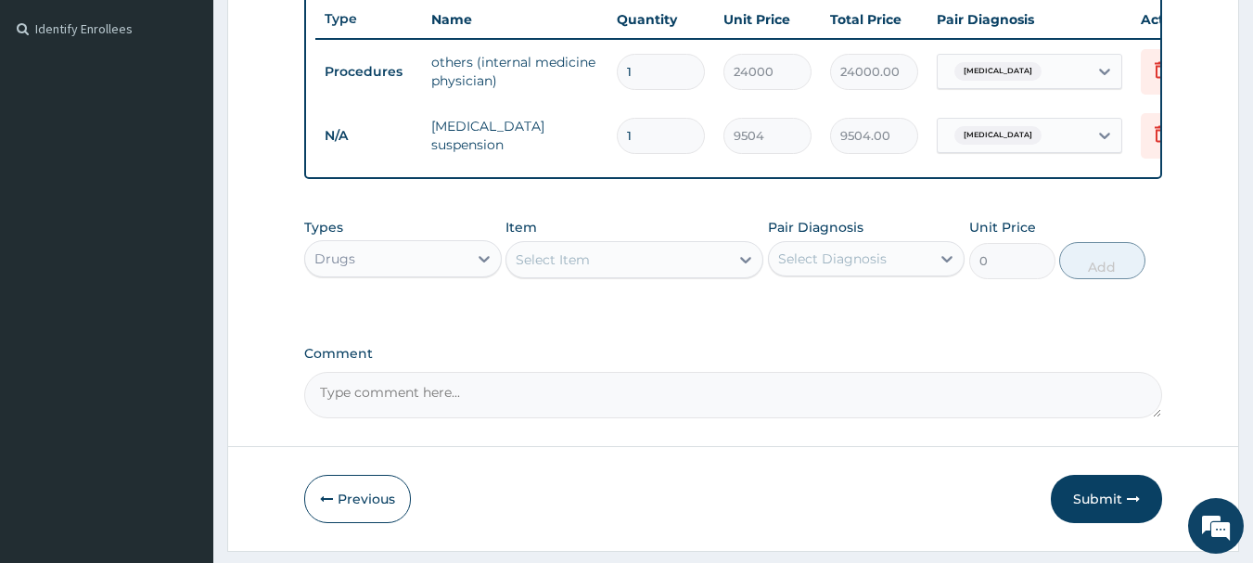
click at [581, 269] on div "Select Item" at bounding box center [553, 259] width 74 height 19
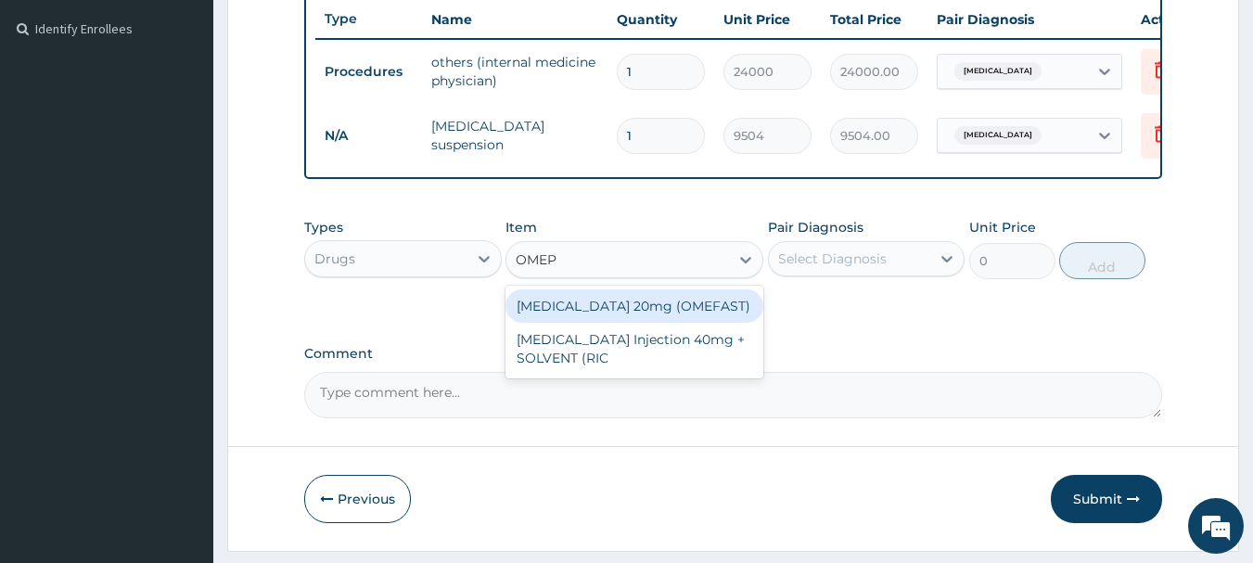
type input "OMEPR"
click at [625, 323] on div "[MEDICAL_DATA] 20mg (OMEFAST)" at bounding box center [634, 305] width 258 height 33
type input "92.4"
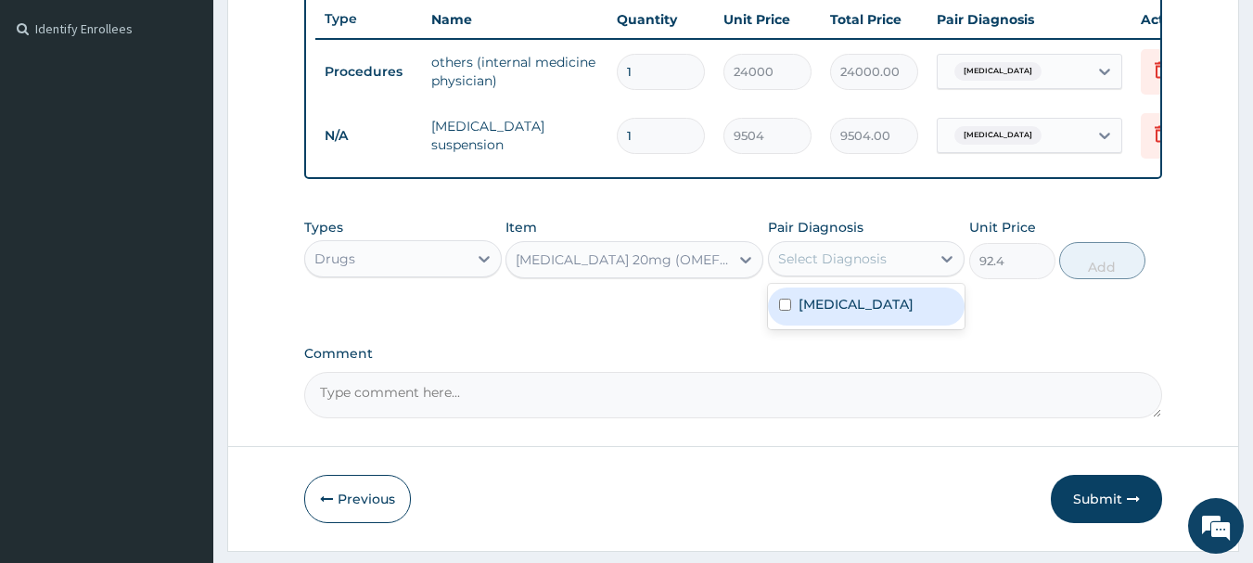
click at [886, 271] on div "Select Diagnosis" at bounding box center [850, 259] width 162 height 30
click at [875, 313] on label "[MEDICAL_DATA]" at bounding box center [855, 304] width 115 height 19
checkbox input "true"
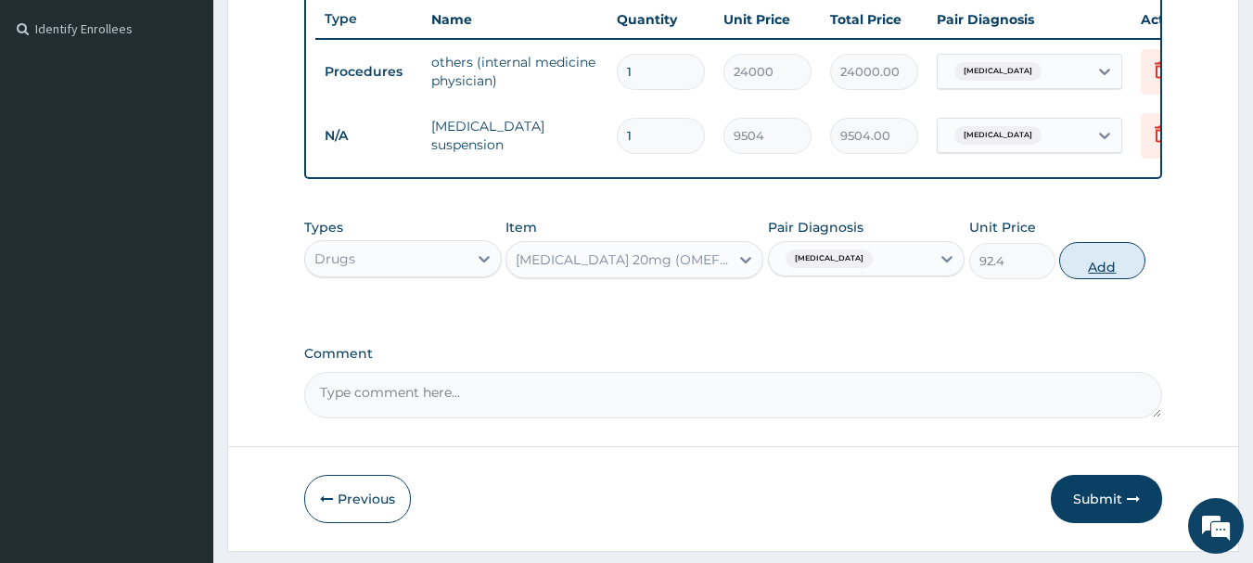
click at [1111, 277] on button "Add" at bounding box center [1102, 260] width 86 height 37
type input "0"
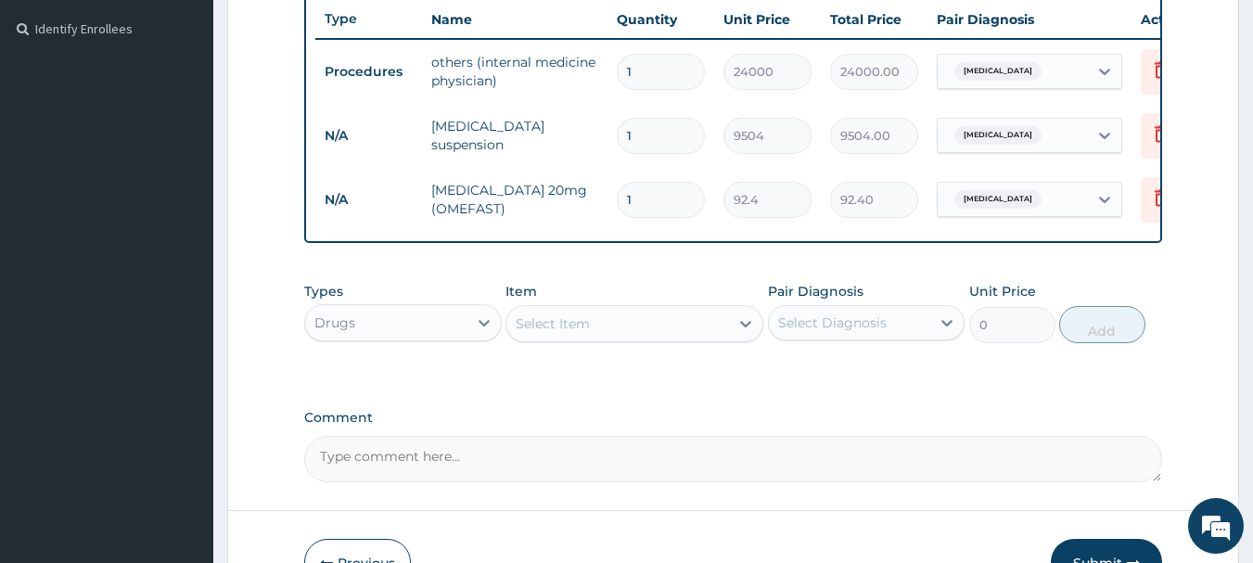
click at [661, 202] on input "1" at bounding box center [661, 200] width 88 height 36
type input "0.00"
type input "2"
type input "184.80"
type input "0.00"
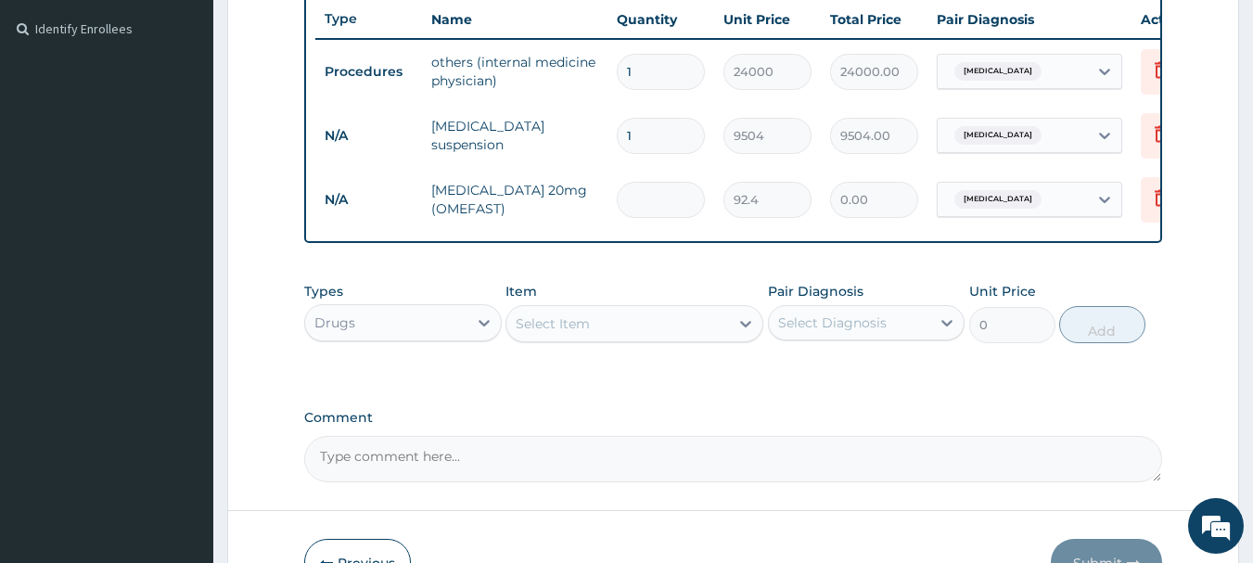
type input "6"
type input "554.40"
type input "60"
type input "5544.00"
type input "60"
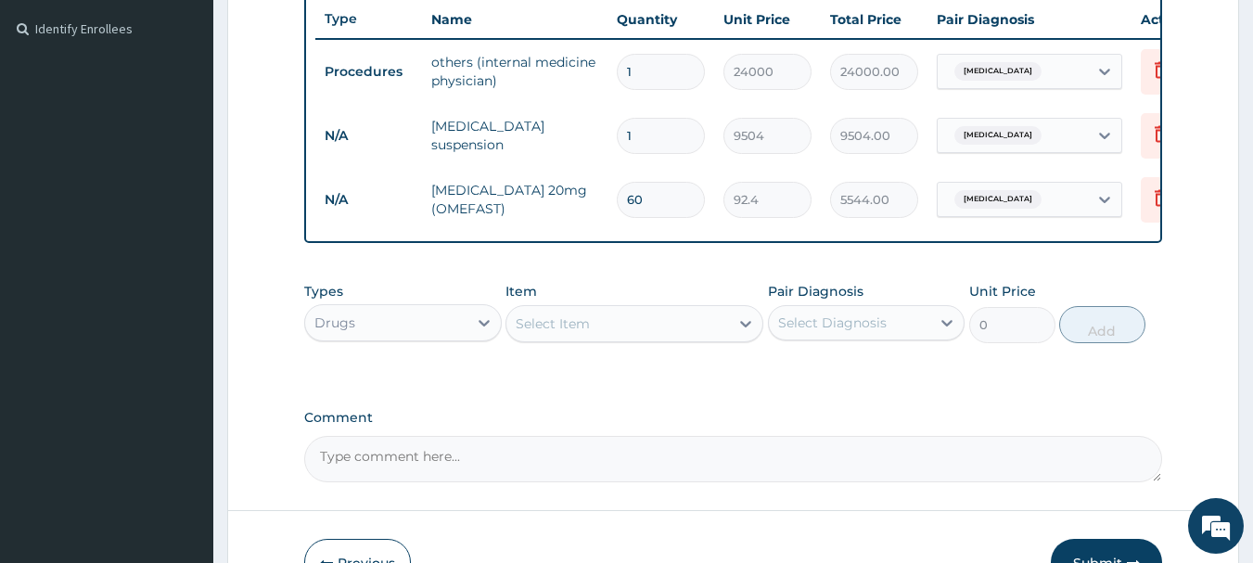
click at [678, 223] on td "60" at bounding box center [660, 199] width 107 height 55
click at [599, 338] on div "Select Item" at bounding box center [617, 324] width 223 height 30
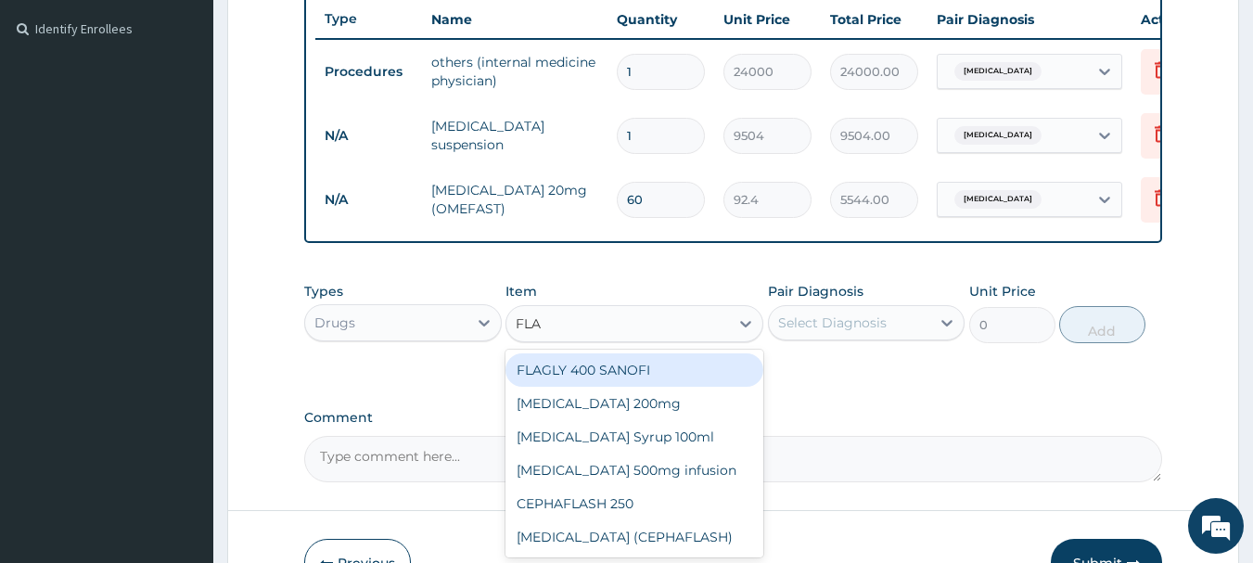
type input "FLAG"
click at [616, 382] on div "FLAGLY 400 SANOFI" at bounding box center [634, 369] width 258 height 33
type input "79.2"
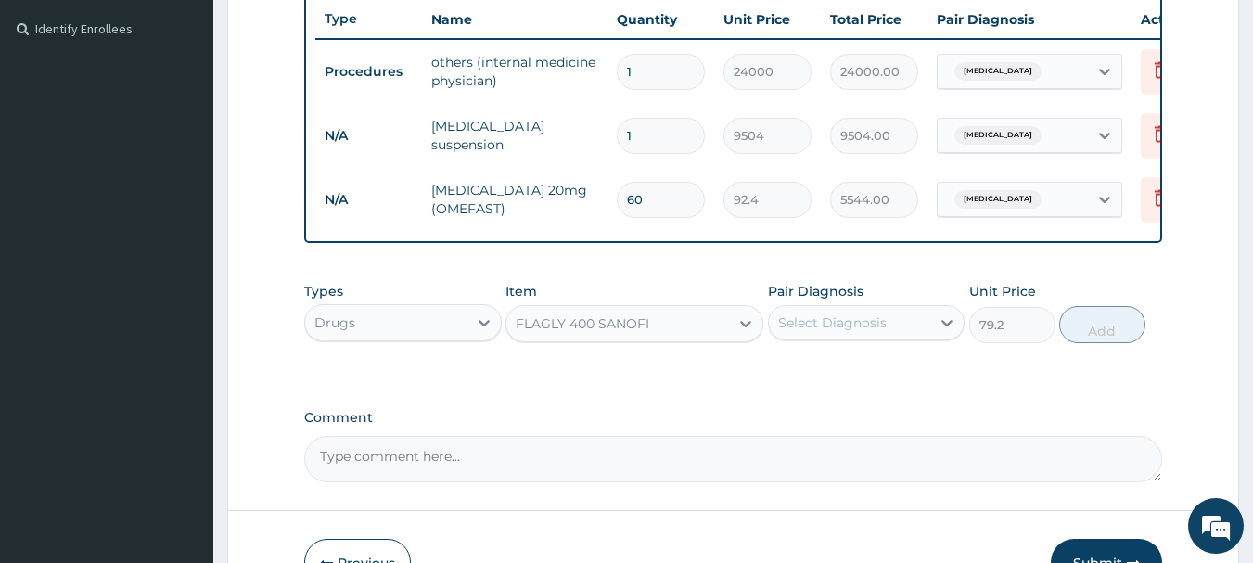
click at [888, 338] on div "Select Diagnosis" at bounding box center [850, 323] width 162 height 30
click at [886, 374] on label "[MEDICAL_DATA]" at bounding box center [855, 368] width 115 height 19
checkbox input "true"
click at [1078, 339] on button "Add" at bounding box center [1102, 324] width 86 height 37
type input "0"
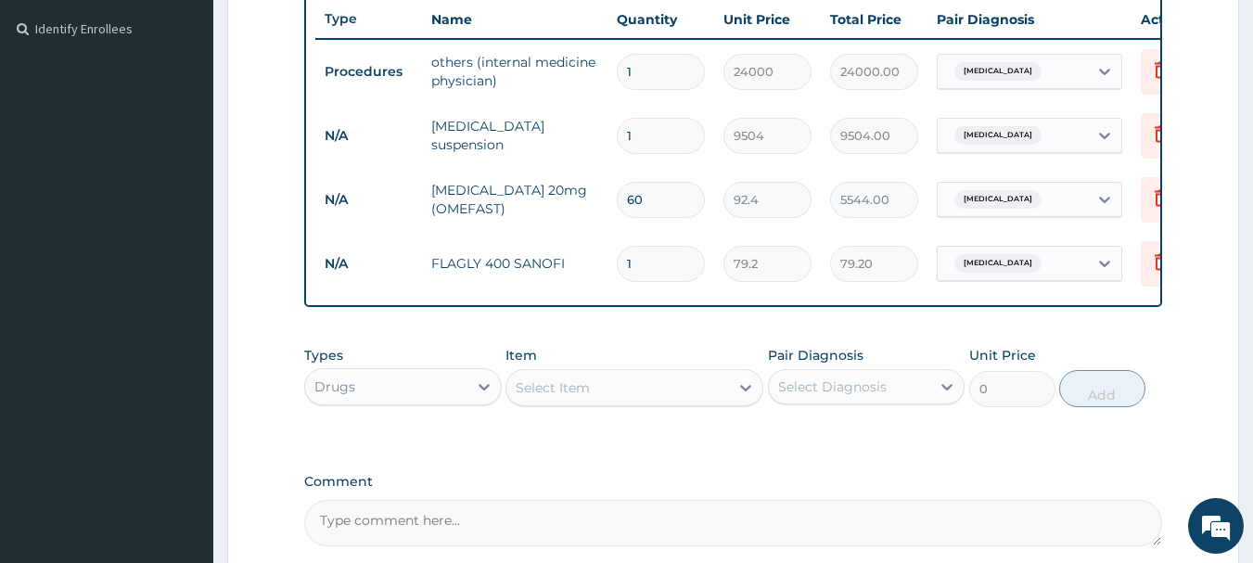
type input "0.00"
type input "2"
type input "158.40"
type input "20"
type input "1584.00"
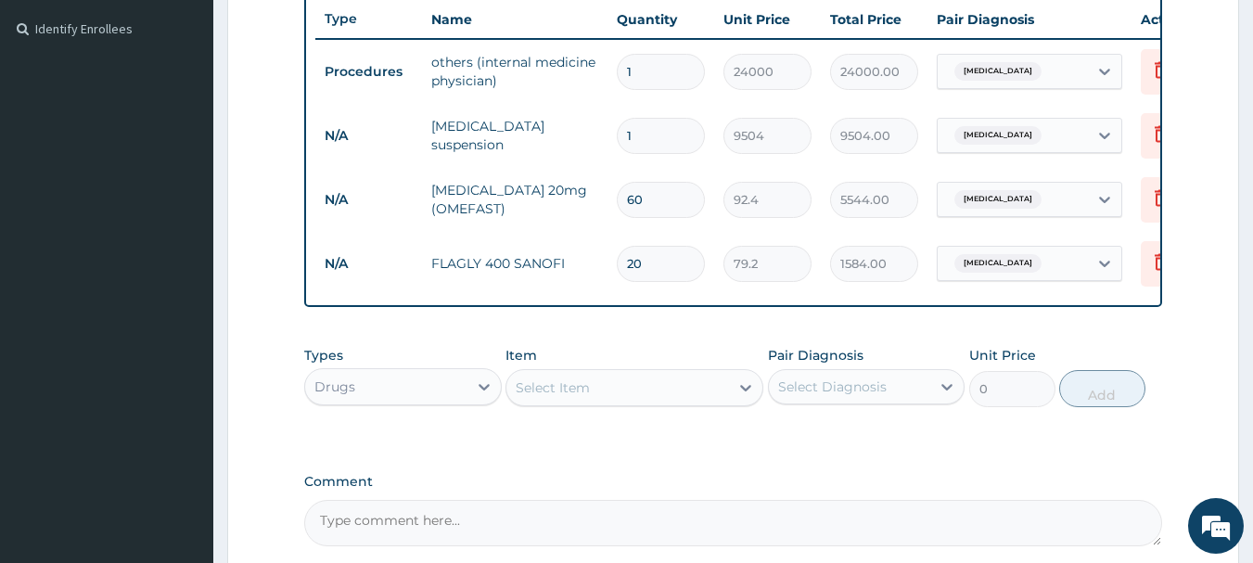
type input "20"
click at [673, 284] on td "20" at bounding box center [660, 263] width 107 height 55
click at [599, 402] on div "Select Item" at bounding box center [617, 388] width 223 height 30
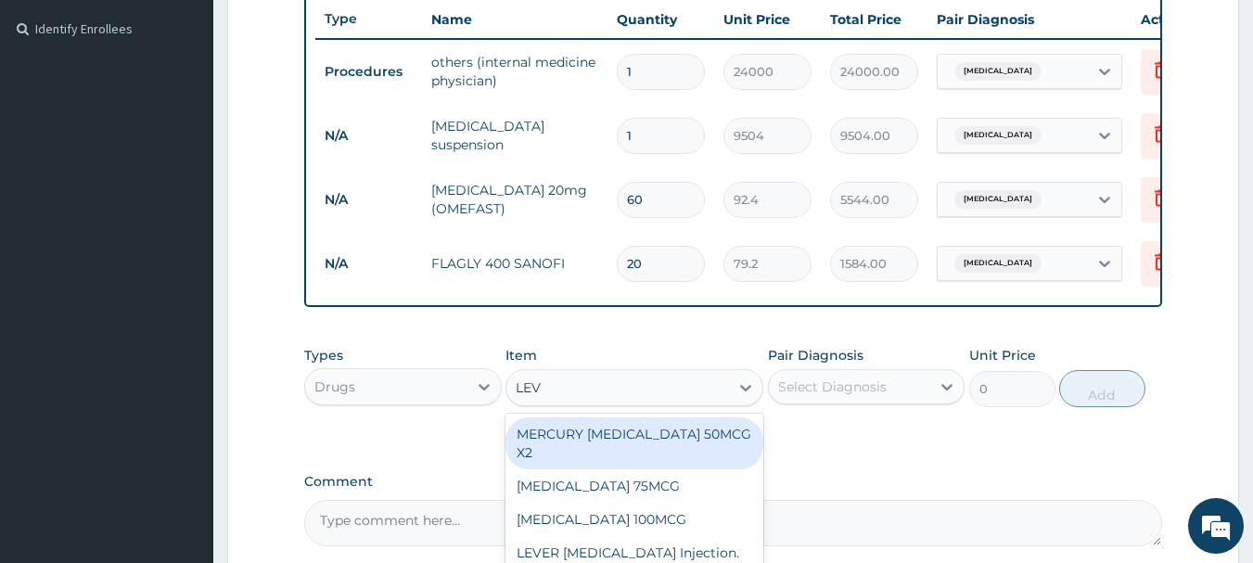
type input "LEVO"
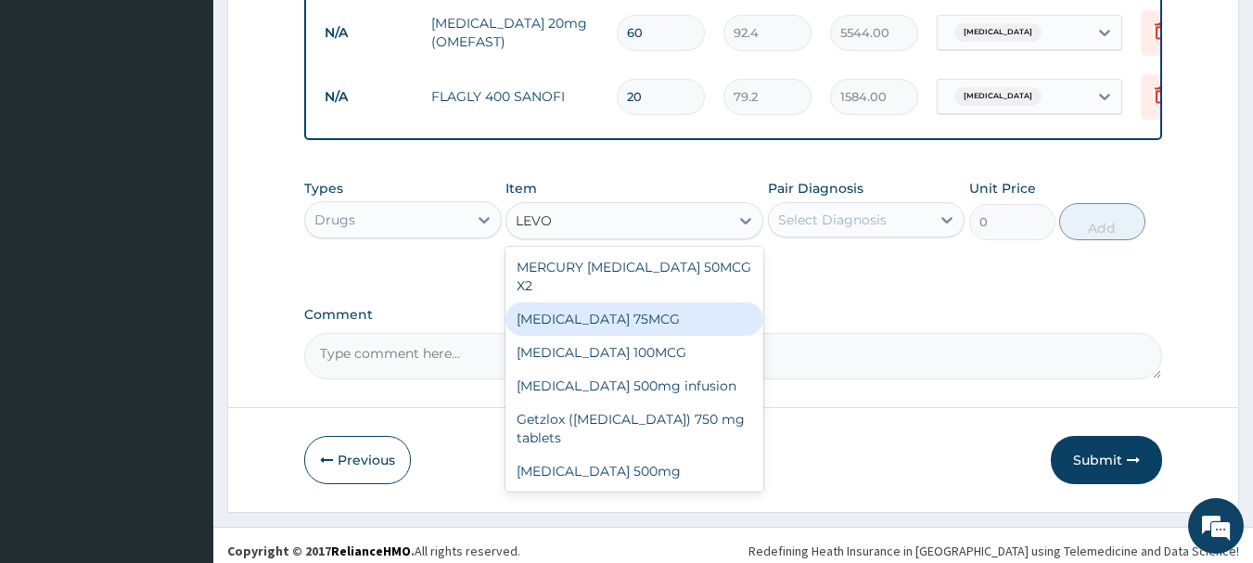
scroll to position [692, 0]
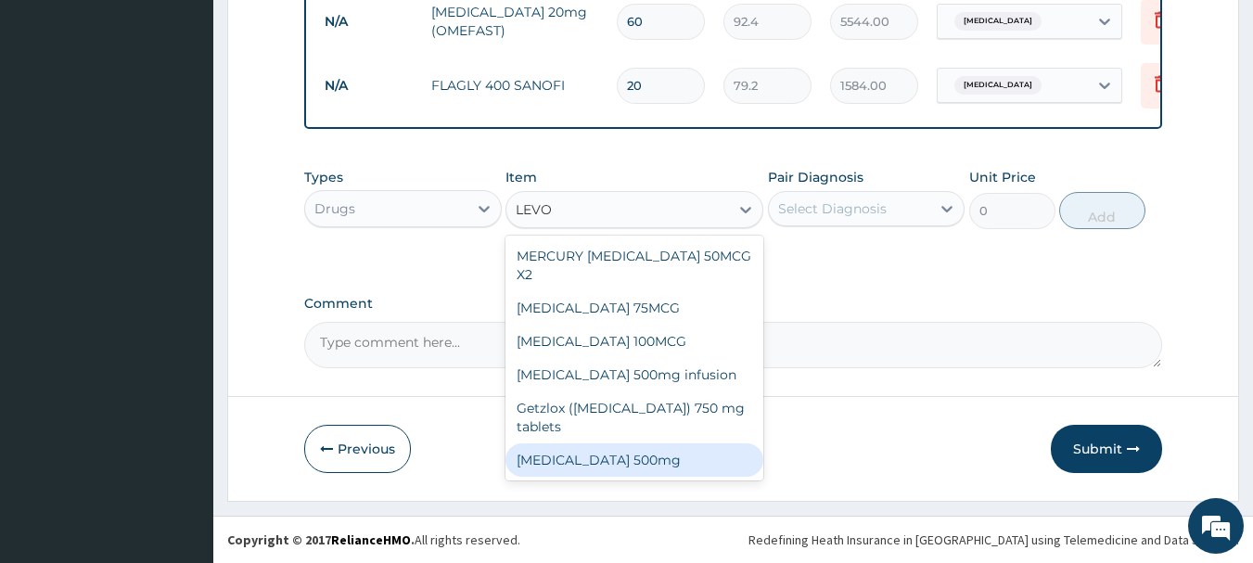
click at [641, 474] on div "[MEDICAL_DATA] 500mg" at bounding box center [634, 459] width 258 height 33
type input "264"
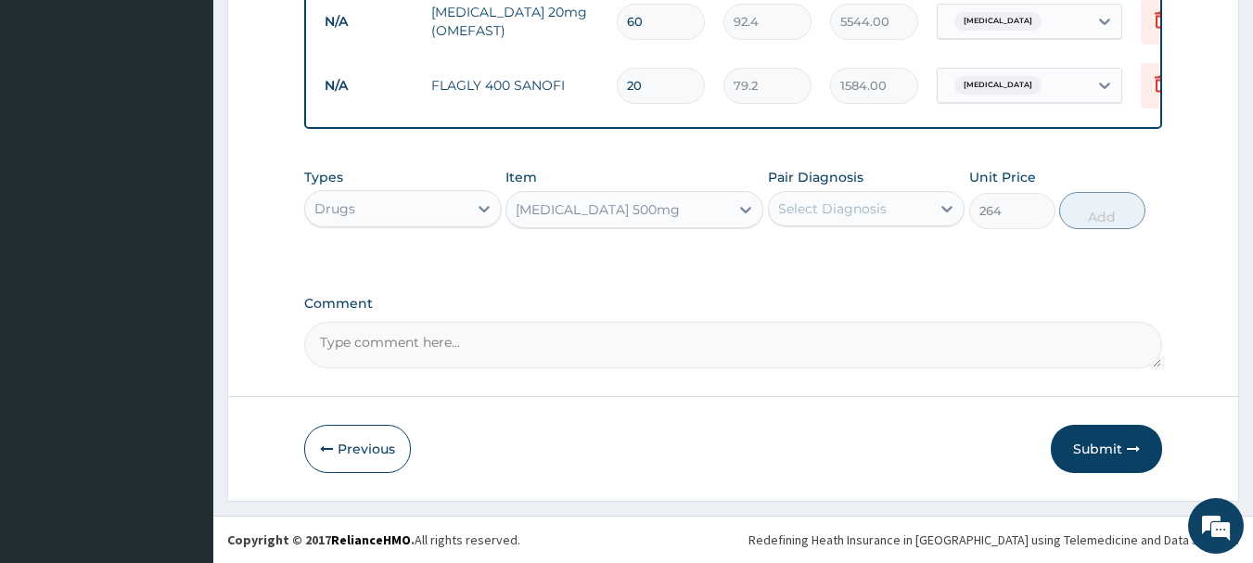
click at [835, 210] on div "Select Diagnosis" at bounding box center [832, 208] width 108 height 19
click at [835, 242] on div "[MEDICAL_DATA]" at bounding box center [867, 256] width 198 height 38
checkbox input "true"
click at [1046, 296] on div "Types Drugs Item [MEDICAL_DATA] 500mg Pair Diagnosis option [MEDICAL_DATA], sel…" at bounding box center [733, 332] width 859 height 72
click at [1102, 207] on button "Add" at bounding box center [1102, 210] width 86 height 37
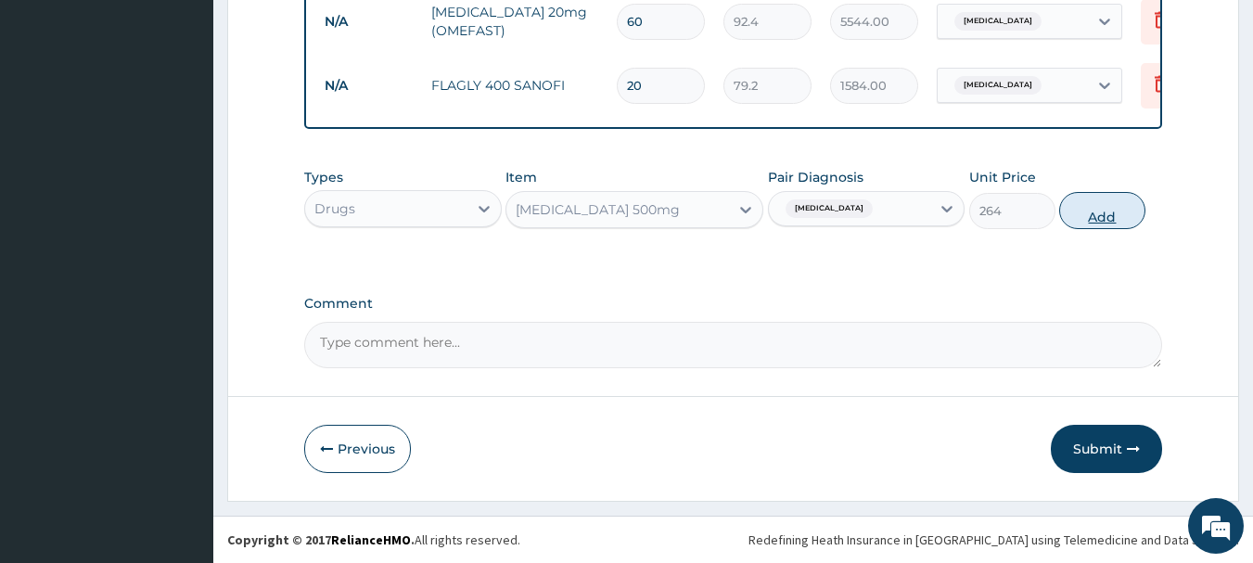
type input "0"
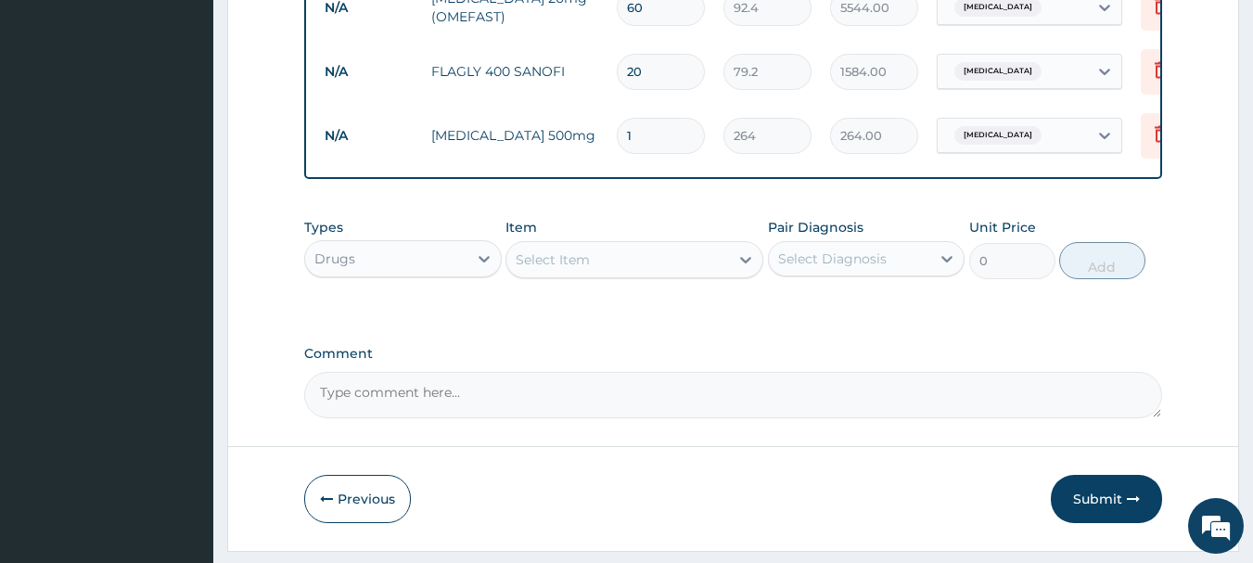
click at [654, 137] on input "1" at bounding box center [661, 136] width 88 height 36
type input "10"
type input "2640.00"
type input "10"
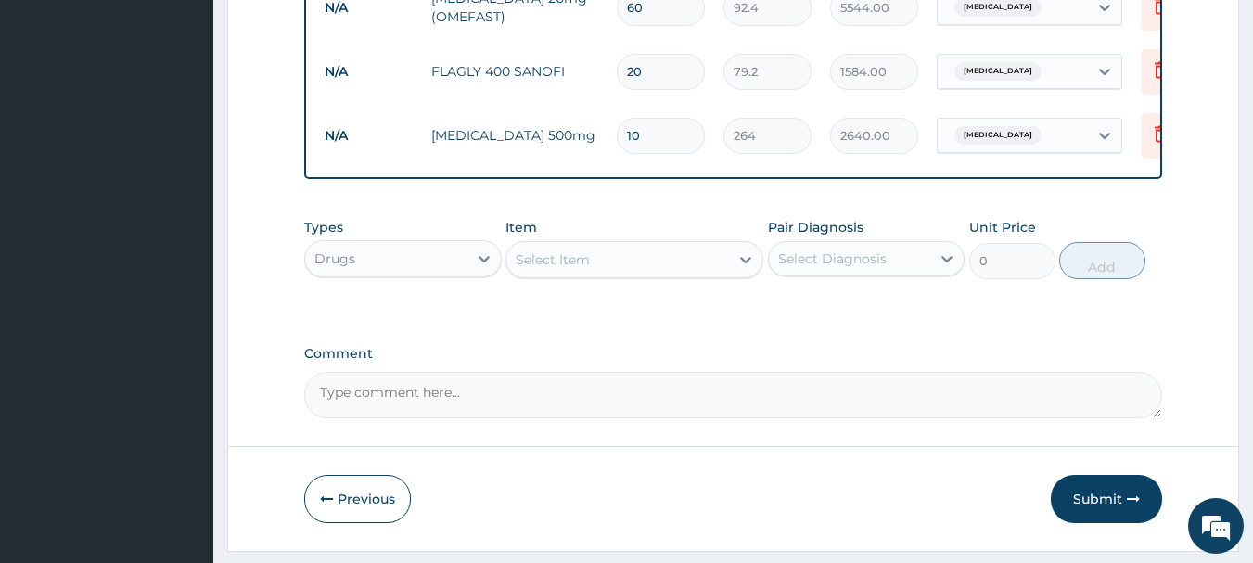
click at [1145, 253] on div "Types Drugs Item Select Item Pair Diagnosis Select Diagnosis Unit Price 0 Add" at bounding box center [733, 249] width 859 height 80
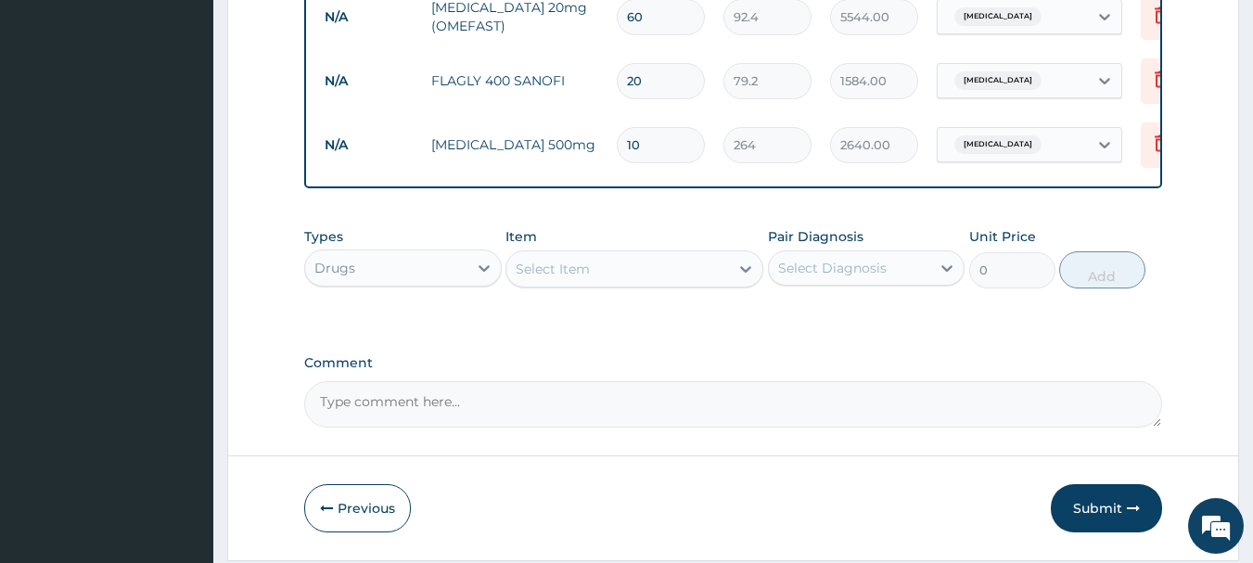
scroll to position [756, 0]
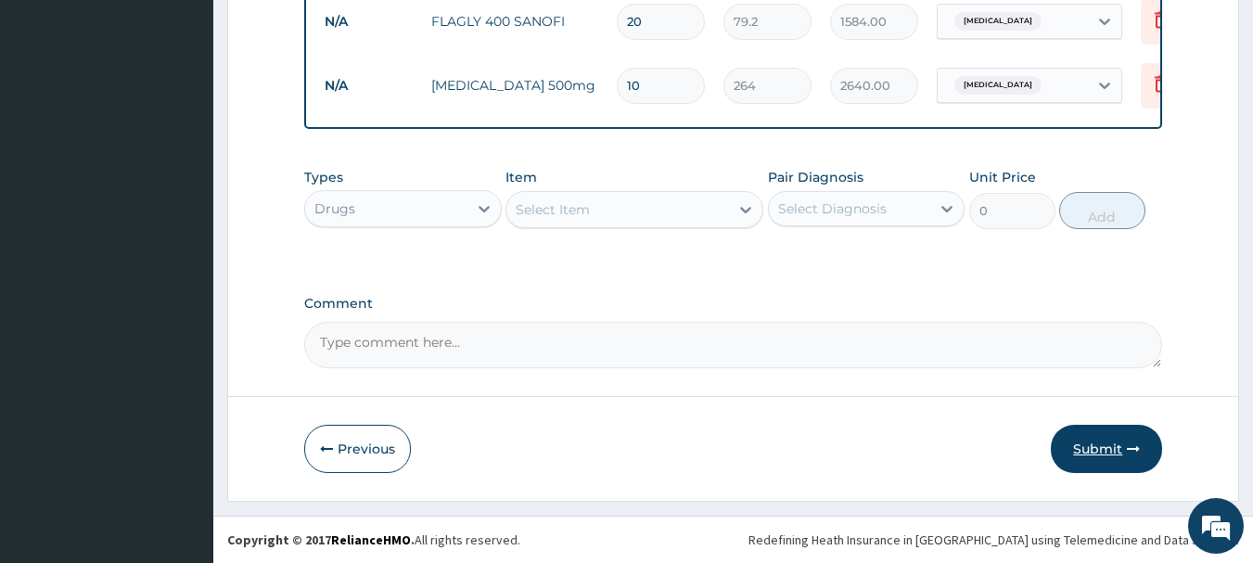
click at [1114, 440] on button "Submit" at bounding box center [1106, 449] width 111 height 48
